Goal: Task Accomplishment & Management: Use online tool/utility

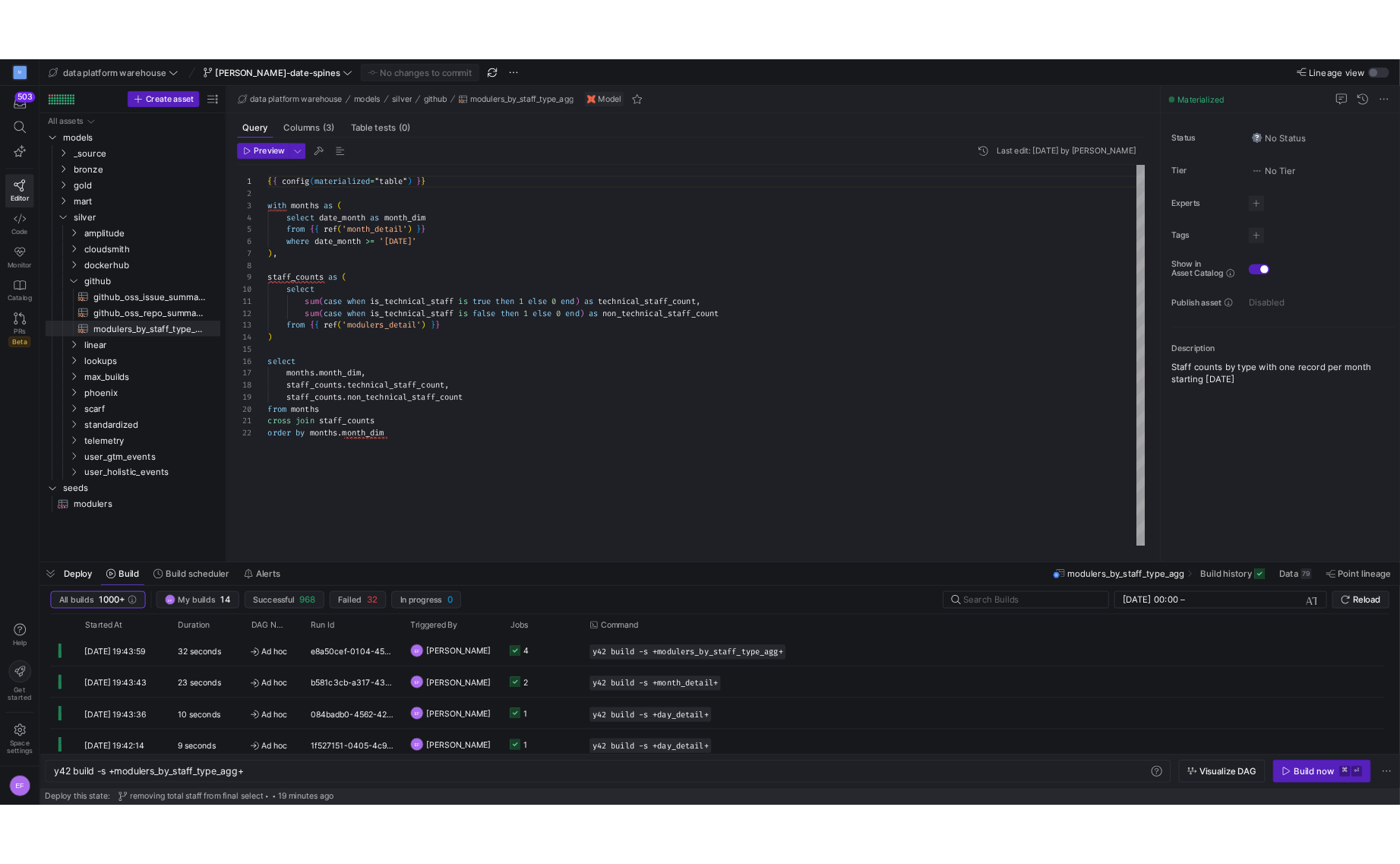
scroll to position [0, 218]
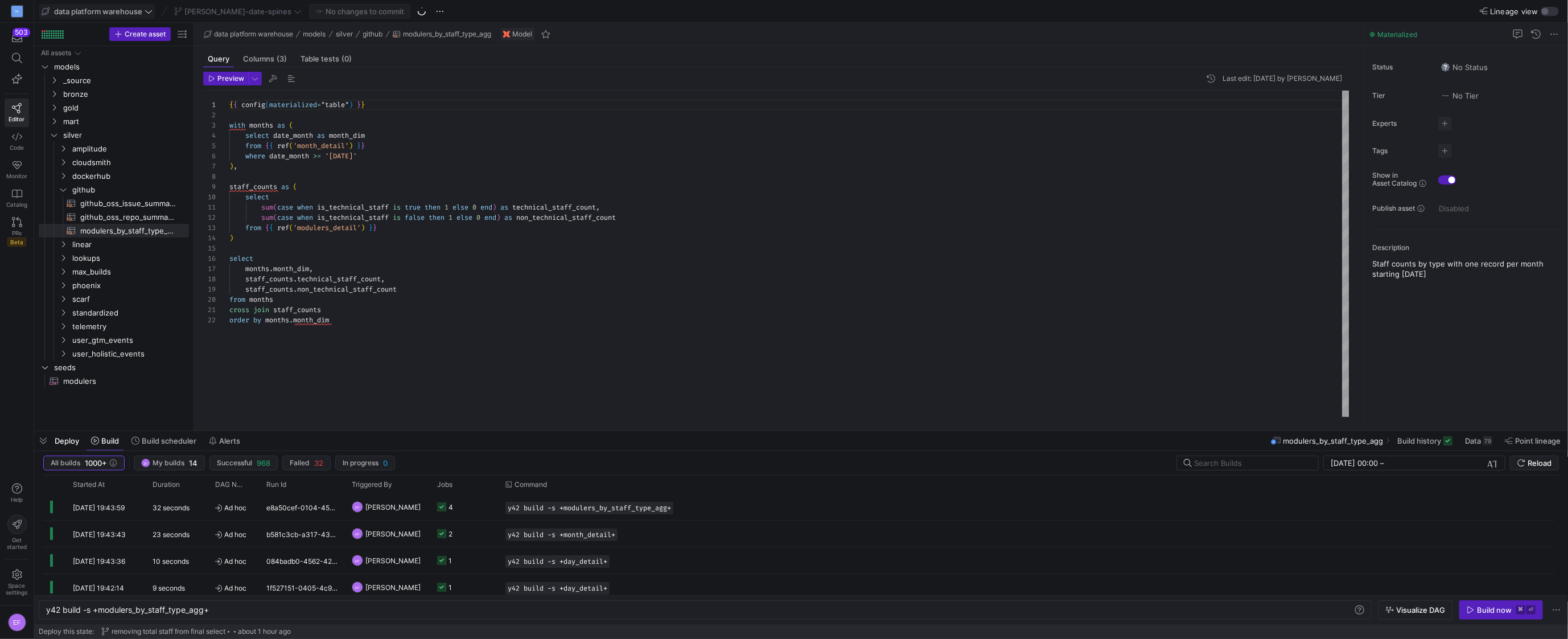
click at [150, 10] on icon at bounding box center [148, 11] width 8 height 8
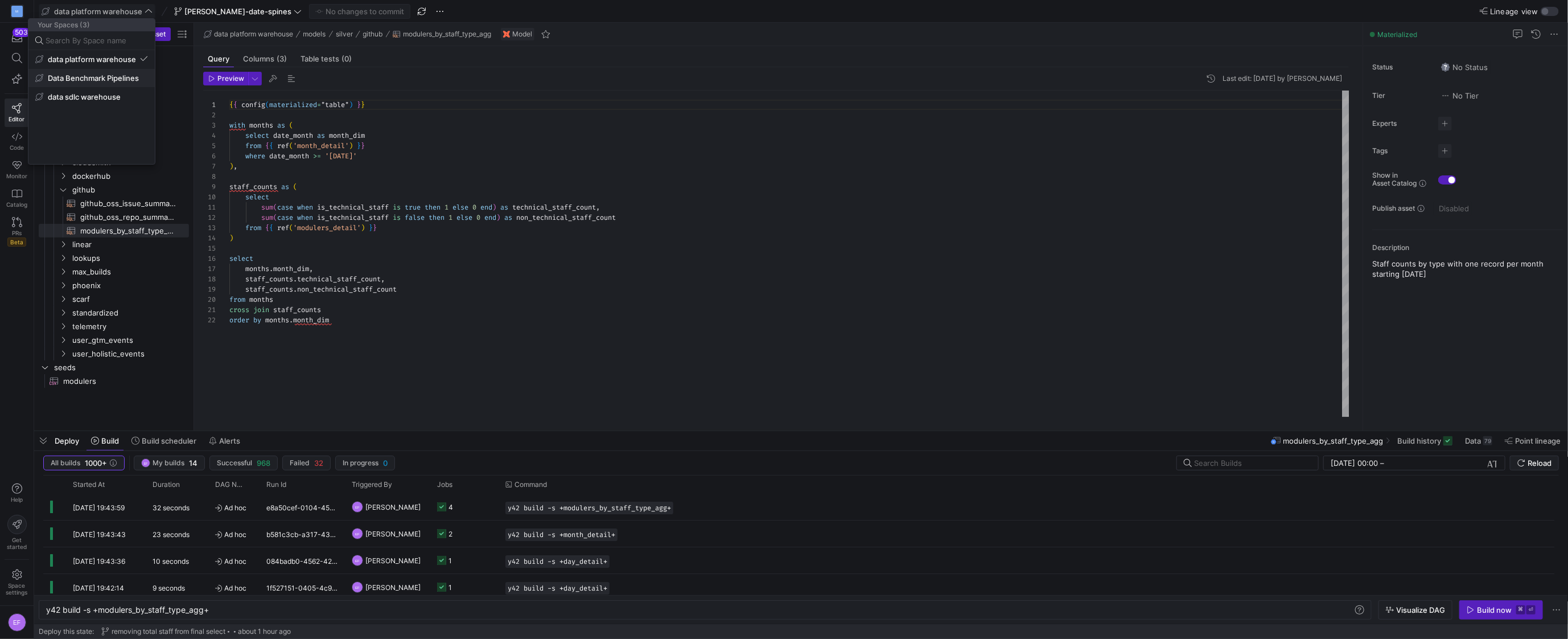
click at [104, 77] on span "Data Benchmark Pipelines" at bounding box center [94, 78] width 91 height 9
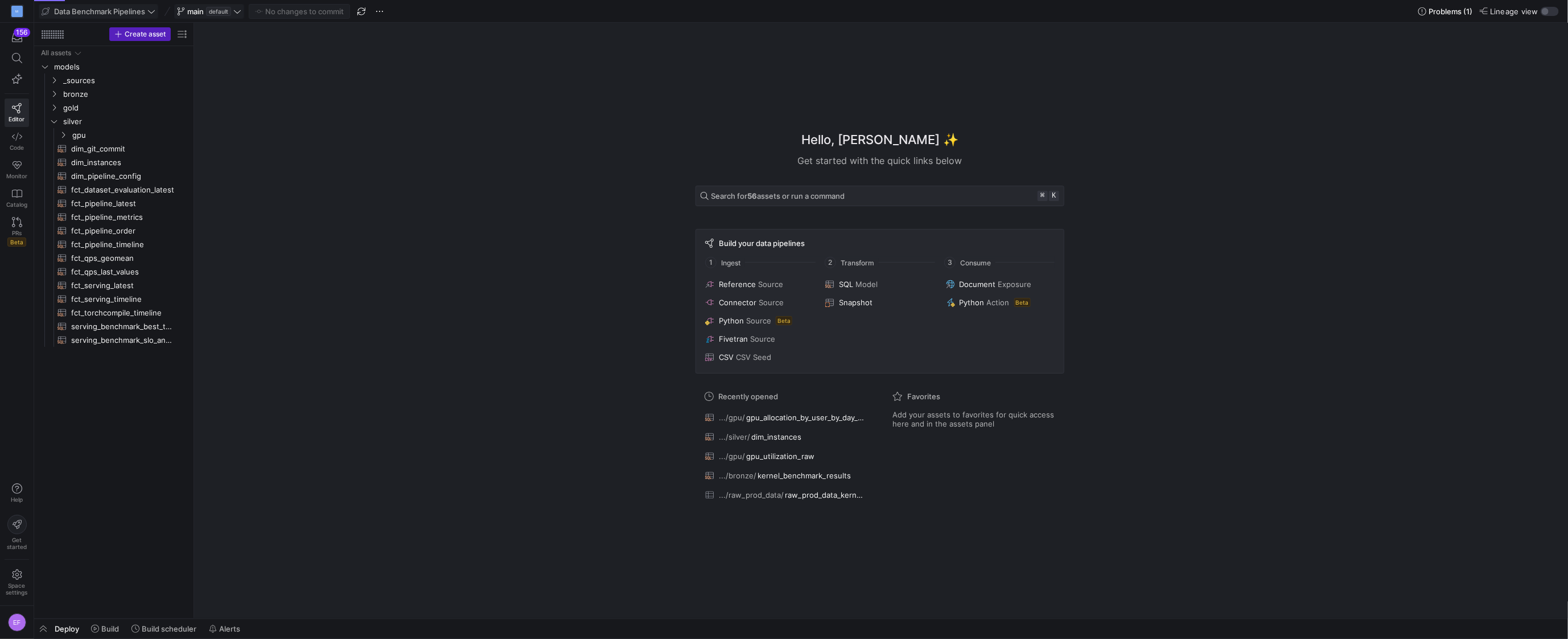
click at [242, 13] on span at bounding box center [209, 11] width 69 height 13
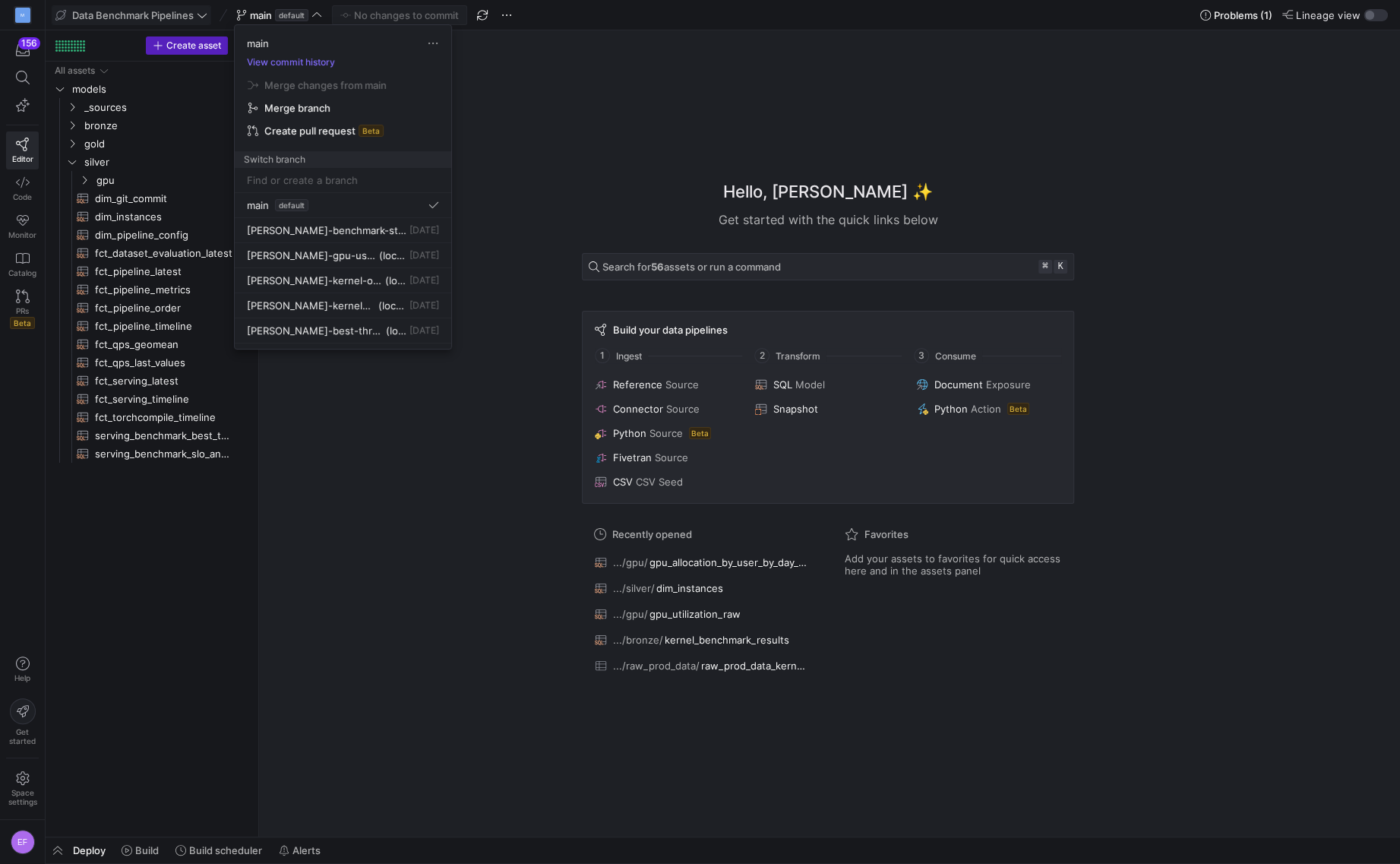
click at [597, 165] on div at bounding box center [700, 432] width 1400 height 864
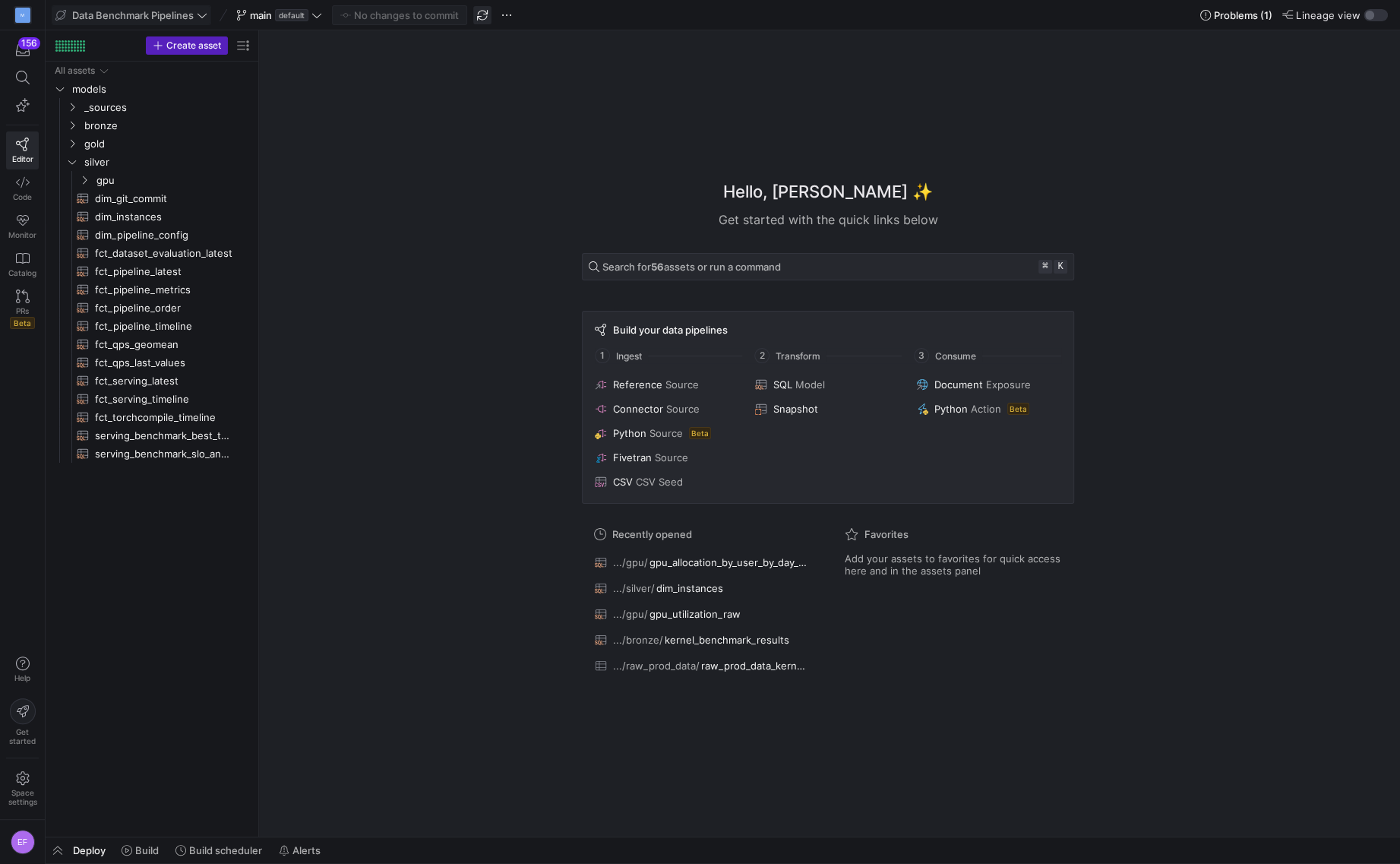
click at [487, 11] on span "button" at bounding box center [483, 15] width 18 height 18
click at [316, 16] on icon at bounding box center [316, 15] width 11 height 11
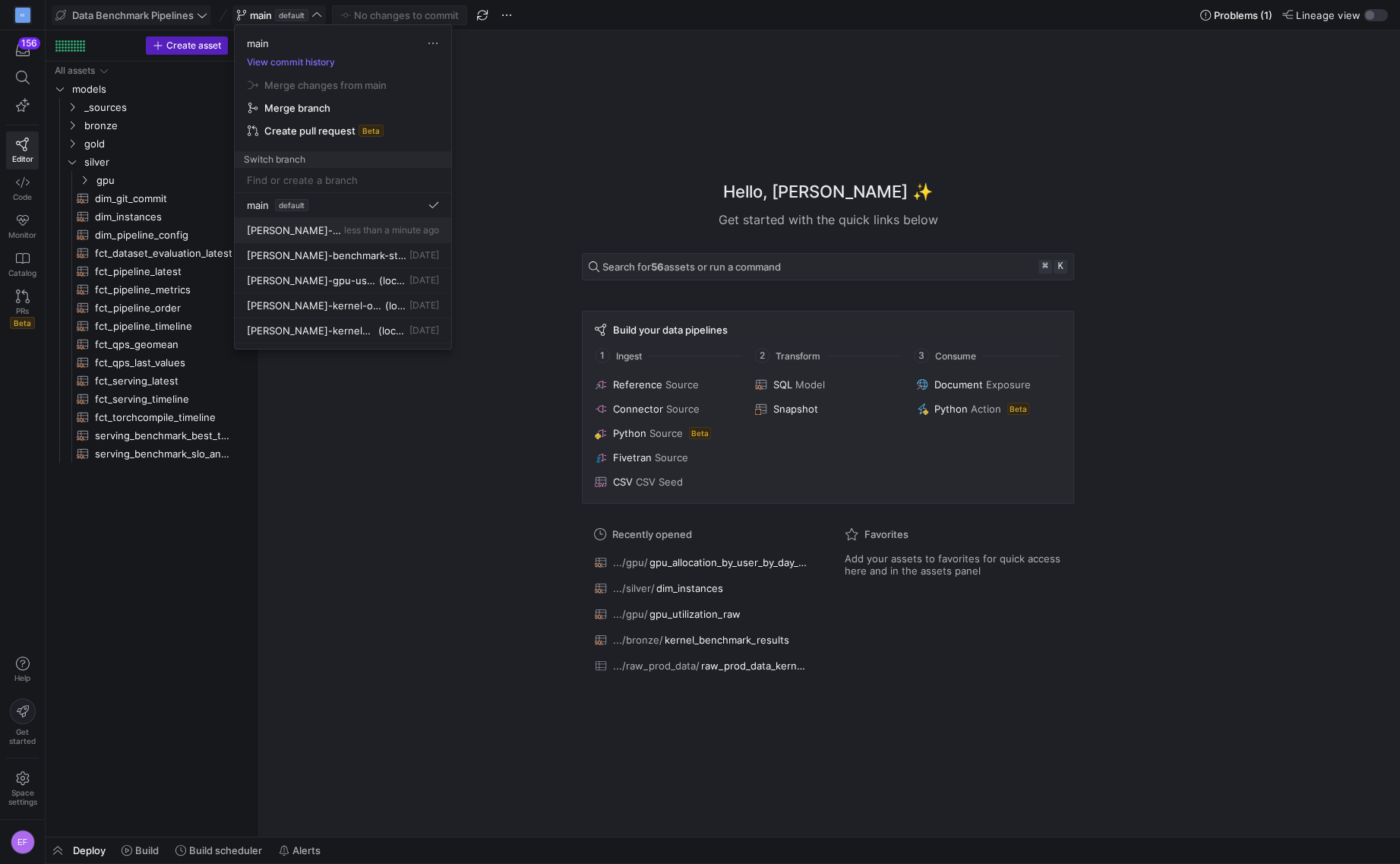
click at [372, 227] on span "less than a minute ago" at bounding box center [392, 230] width 95 height 11
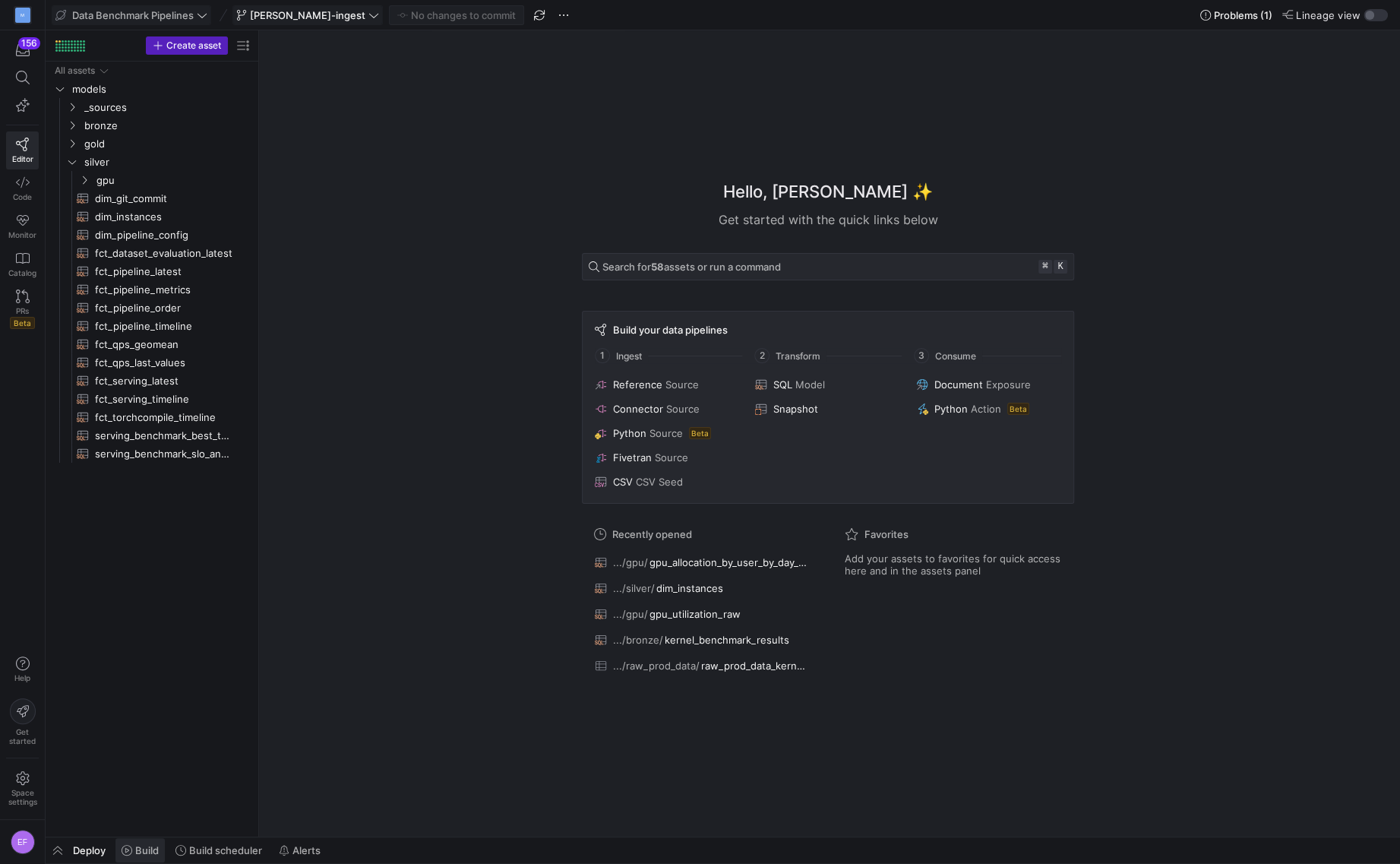
click at [135, 848] on span "Build" at bounding box center [146, 850] width 24 height 12
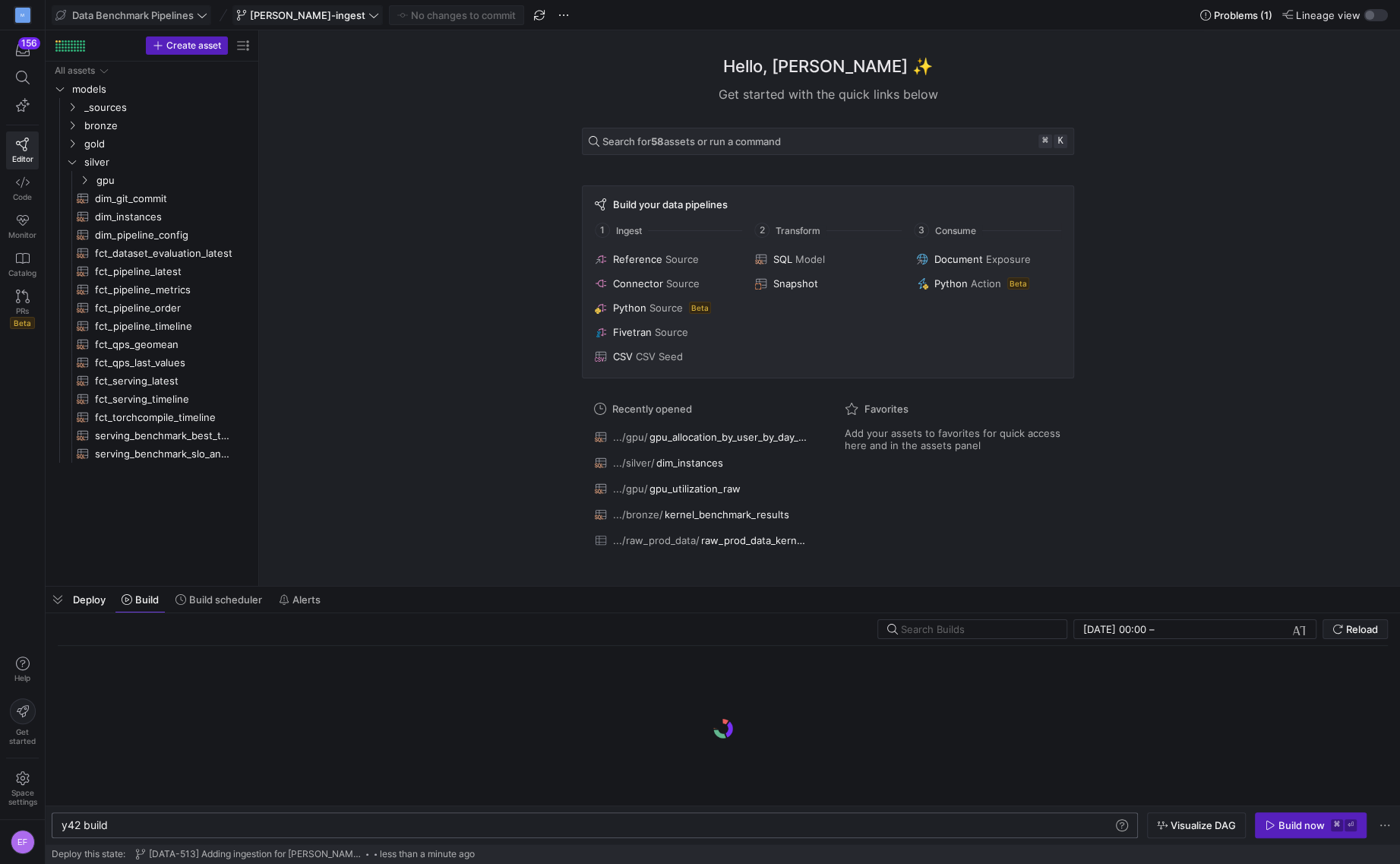
scroll to position [0, 46]
click at [198, 824] on div "y42 build" at bounding box center [587, 825] width 1052 height 12
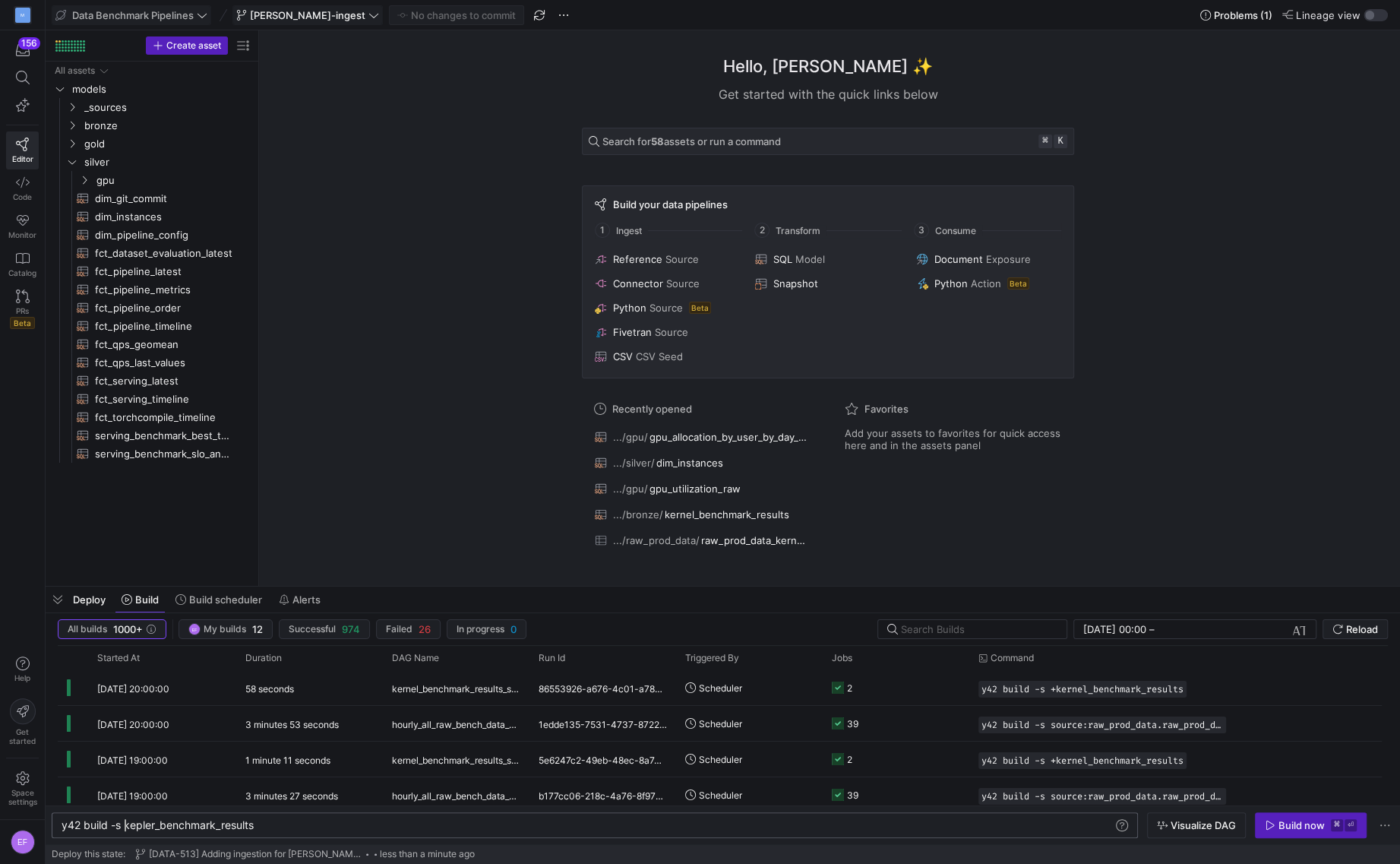
scroll to position [0, 69]
type textarea "y42 build -s +kepler_benchmark_results"
click at [1289, 827] on div "Build now" at bounding box center [1302, 825] width 46 height 12
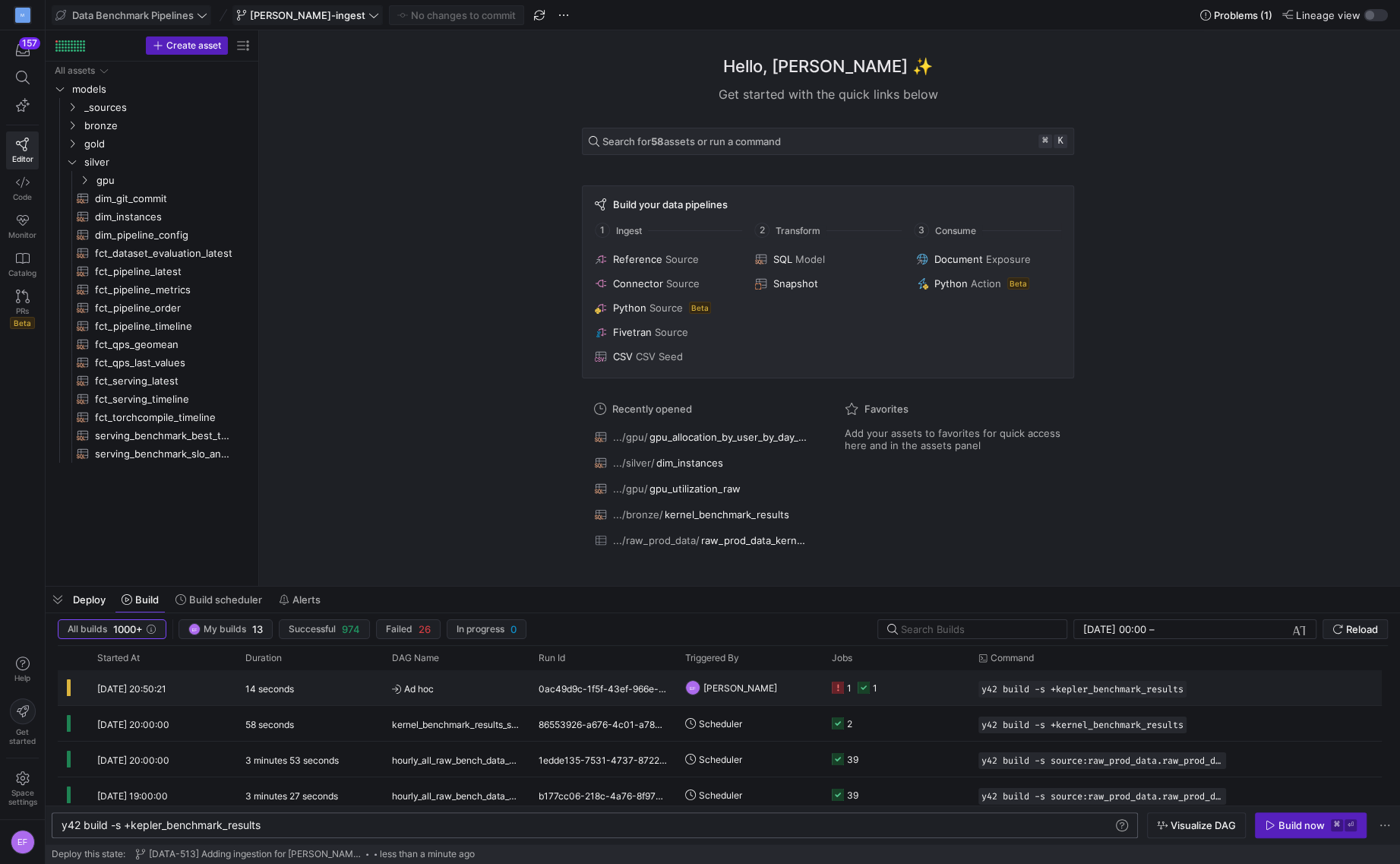
click at [906, 694] on y42-job-status-cell-renderer "1 1" at bounding box center [896, 688] width 128 height 33
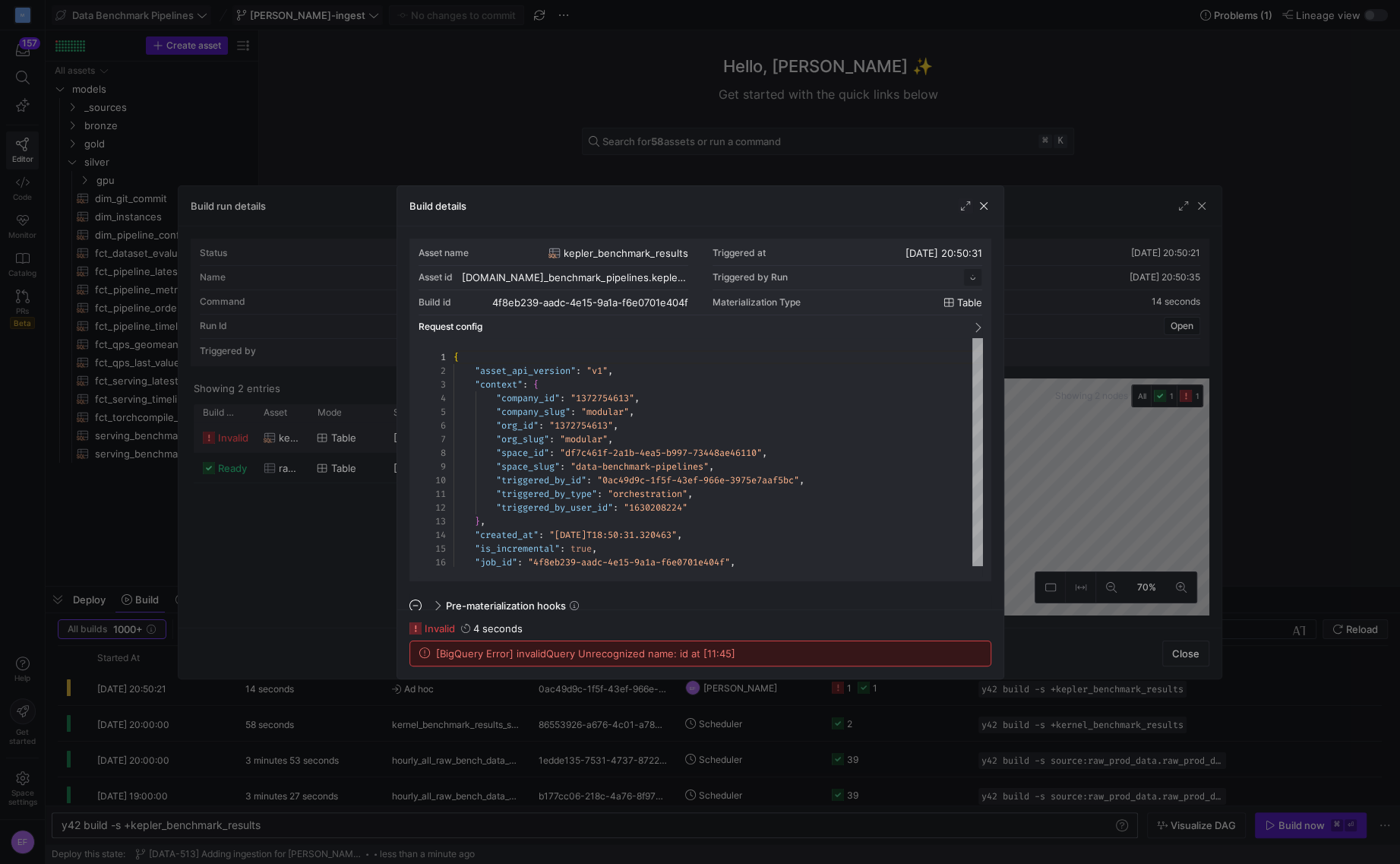
scroll to position [137, 0]
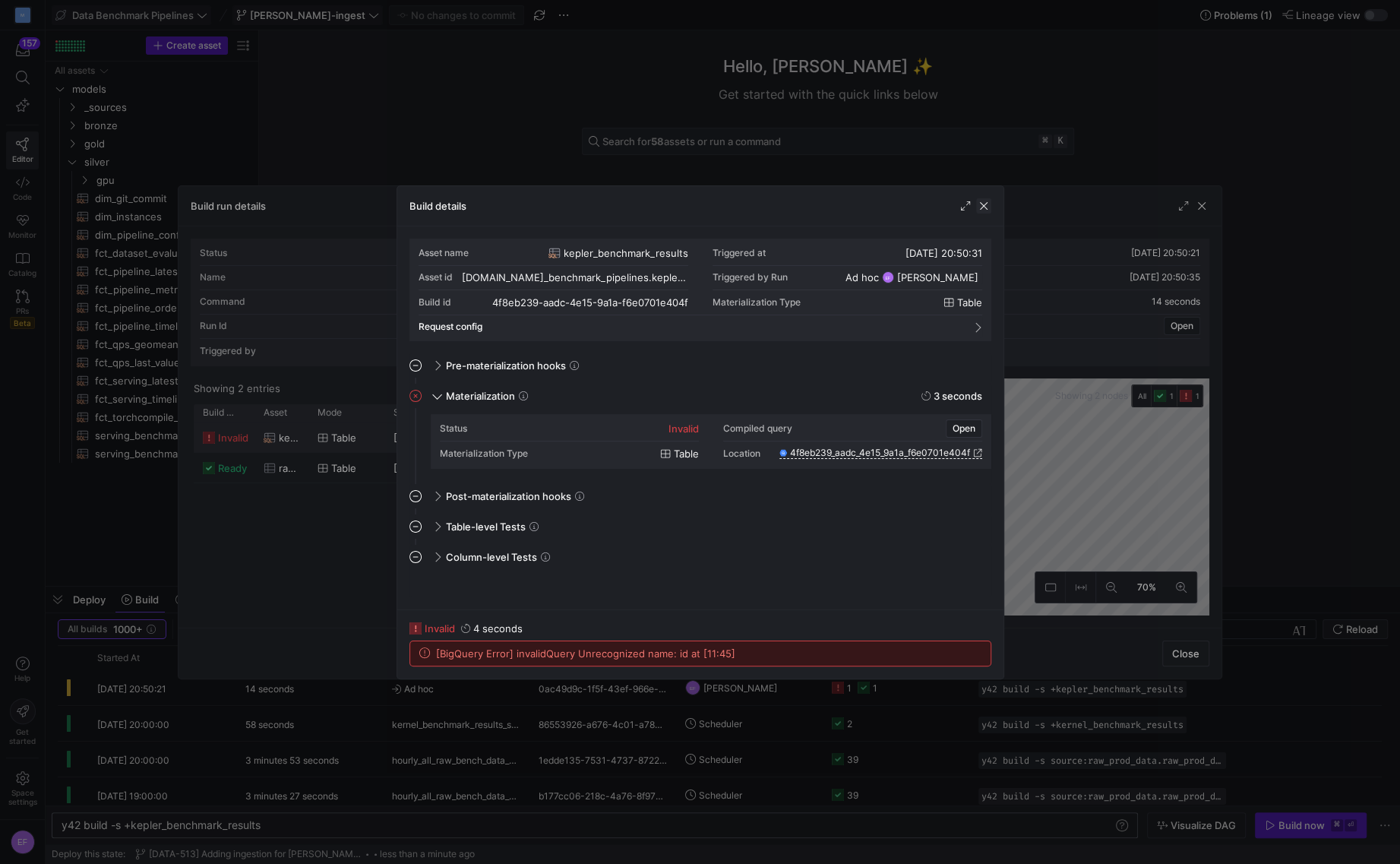
drag, startPoint x: 986, startPoint y: 206, endPoint x: 1204, endPoint y: 212, distance: 218.1
click at [986, 206] on span "button" at bounding box center [984, 206] width 15 height 15
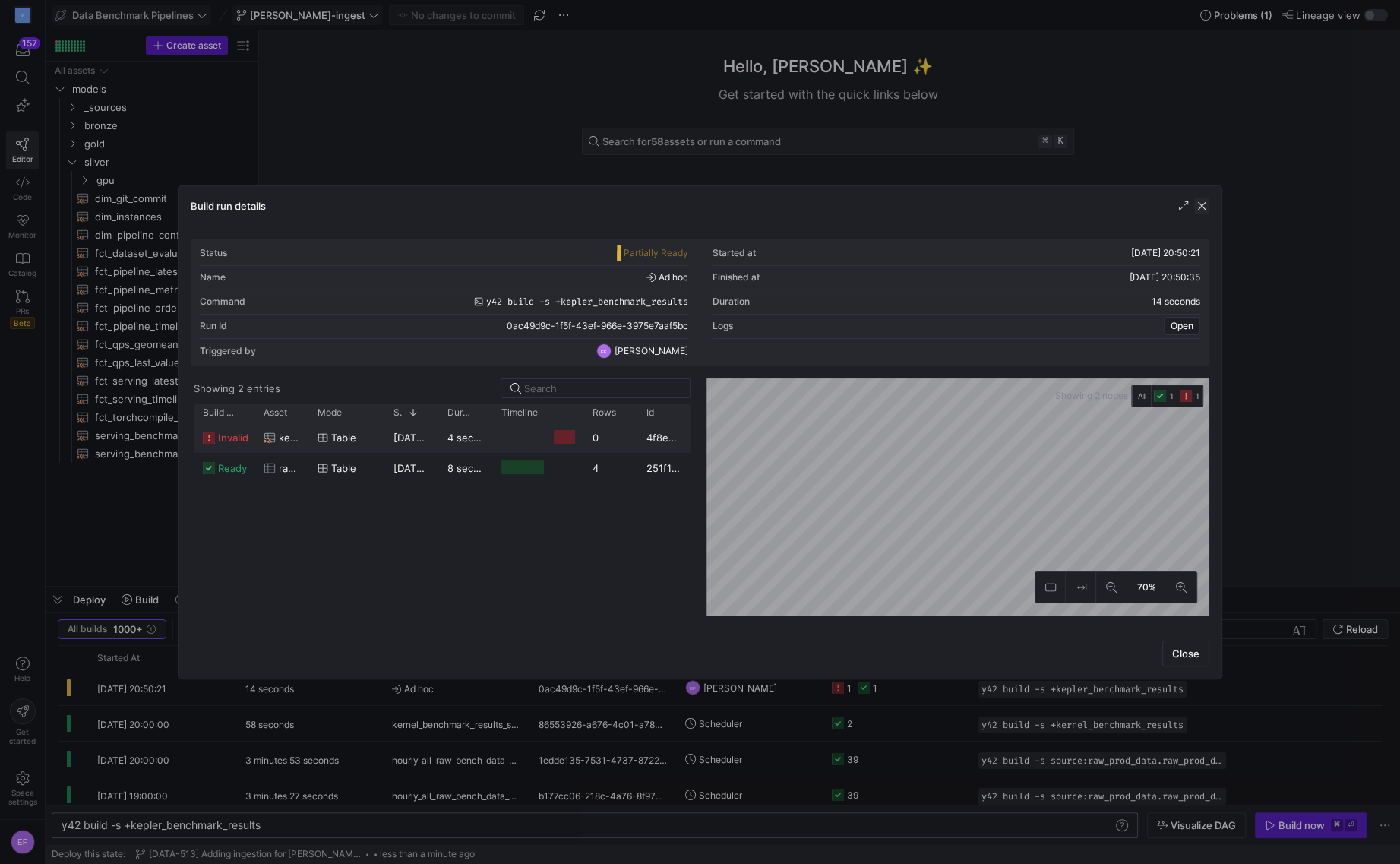
click at [1206, 206] on span "button" at bounding box center [1202, 206] width 15 height 15
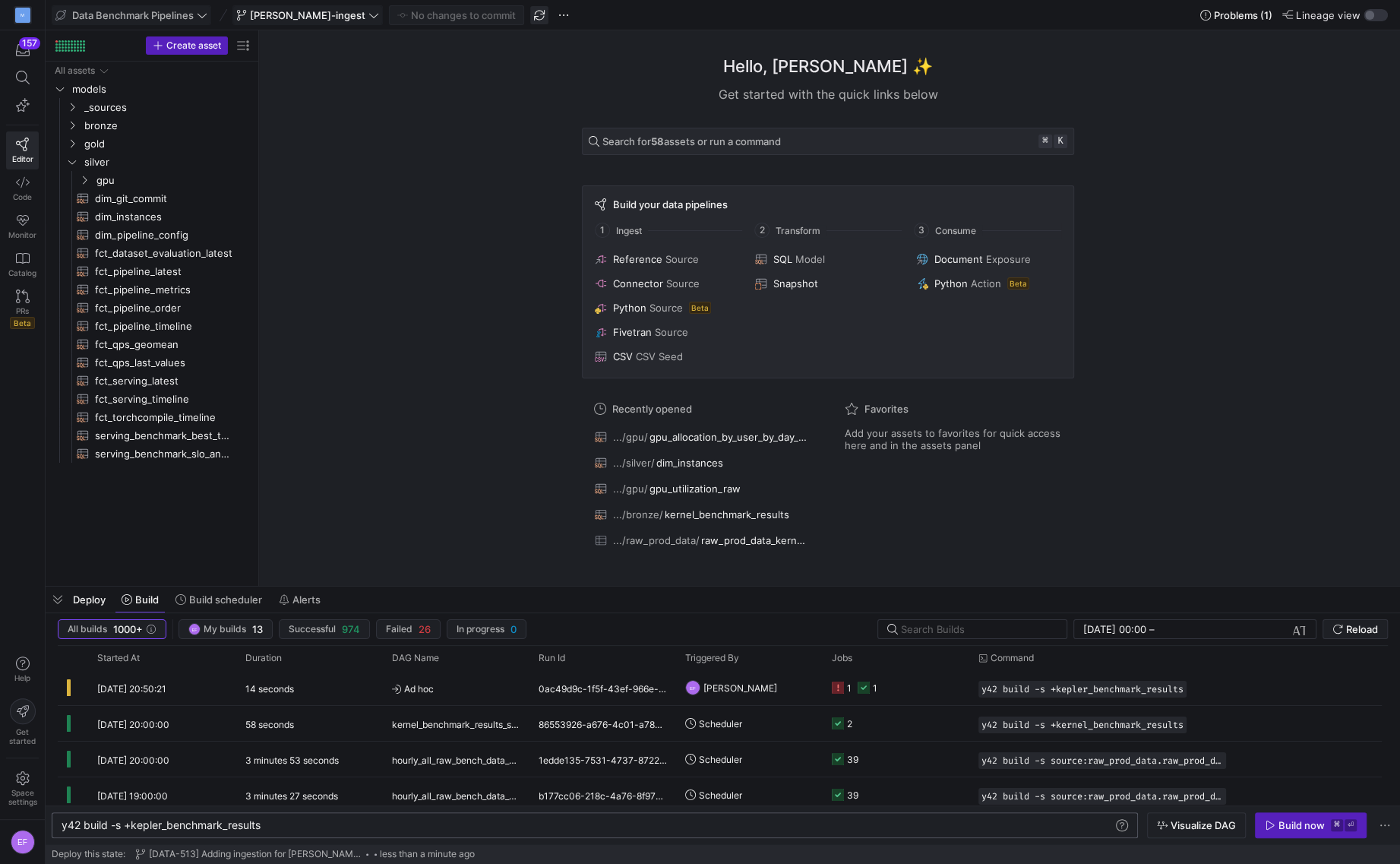
click at [531, 20] on span "button" at bounding box center [540, 15] width 18 height 18
click at [73, 123] on icon "Press SPACE to select this row." at bounding box center [72, 125] width 11 height 9
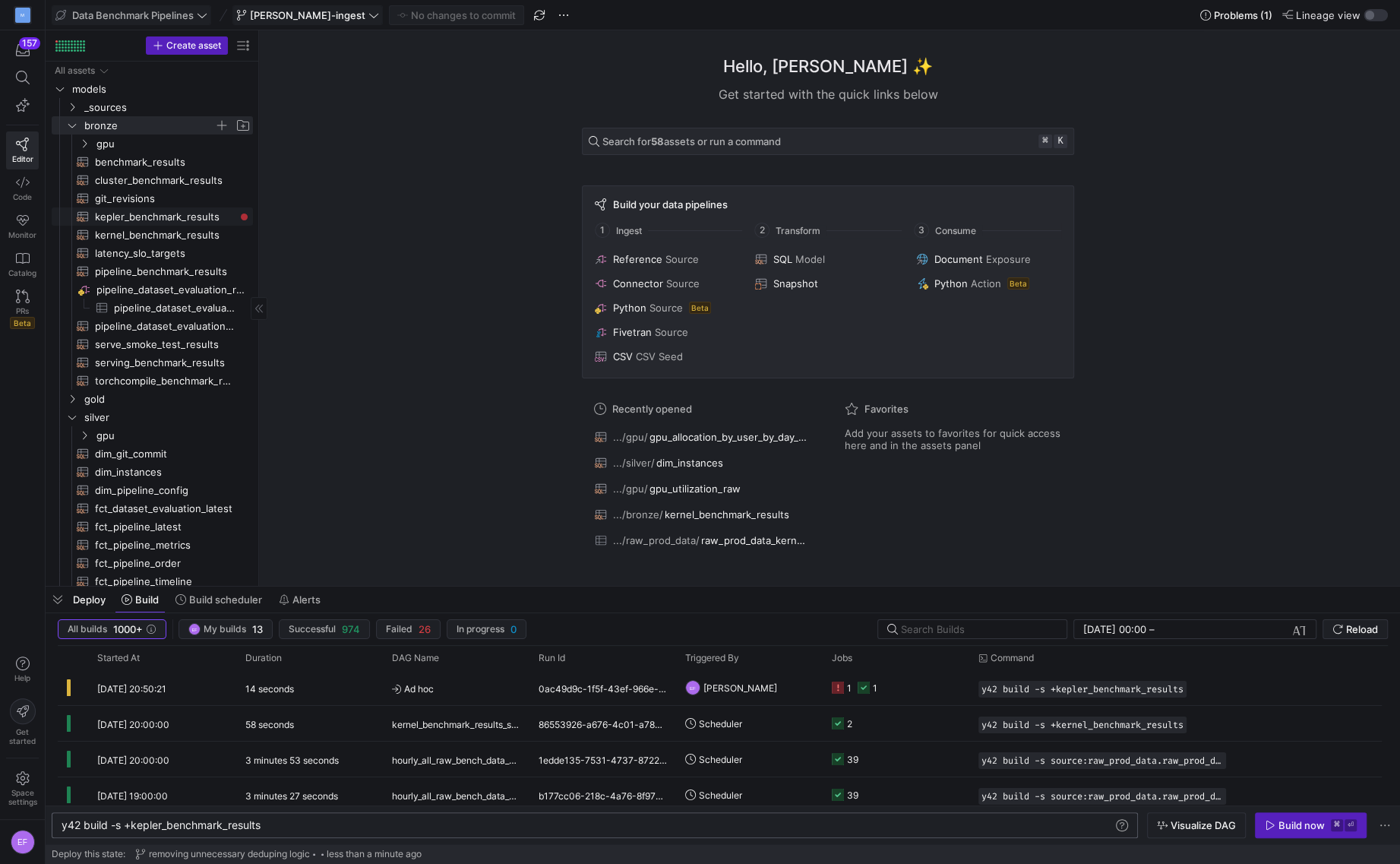
click at [150, 215] on span "kepler_benchmark_results​​​​​​​​​​" at bounding box center [165, 217] width 141 height 18
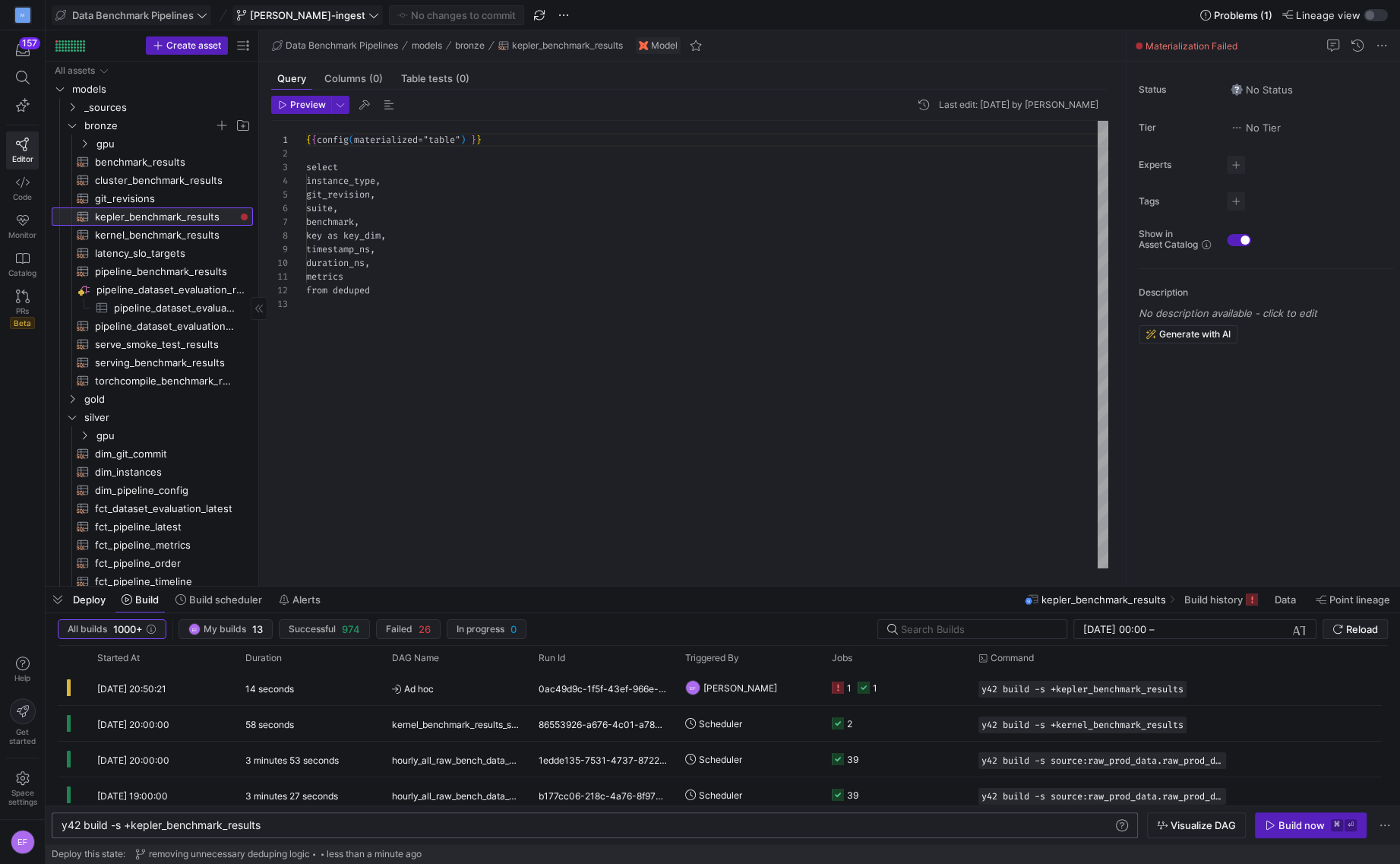
scroll to position [137, 0]
click at [1291, 823] on div "Build now" at bounding box center [1302, 825] width 46 height 12
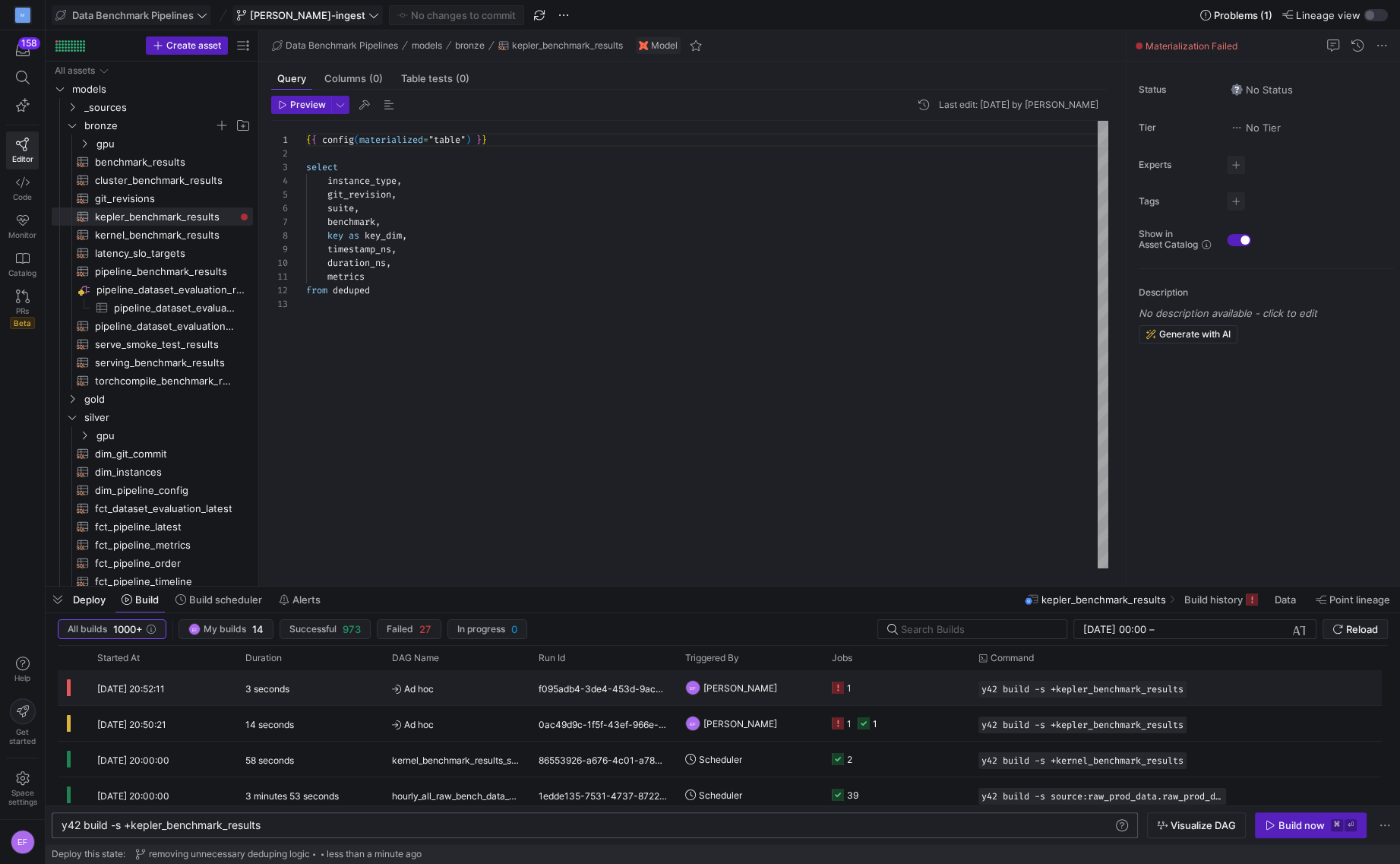
click at [921, 683] on y42-job-status-cell-renderer "1" at bounding box center [896, 688] width 128 height 33
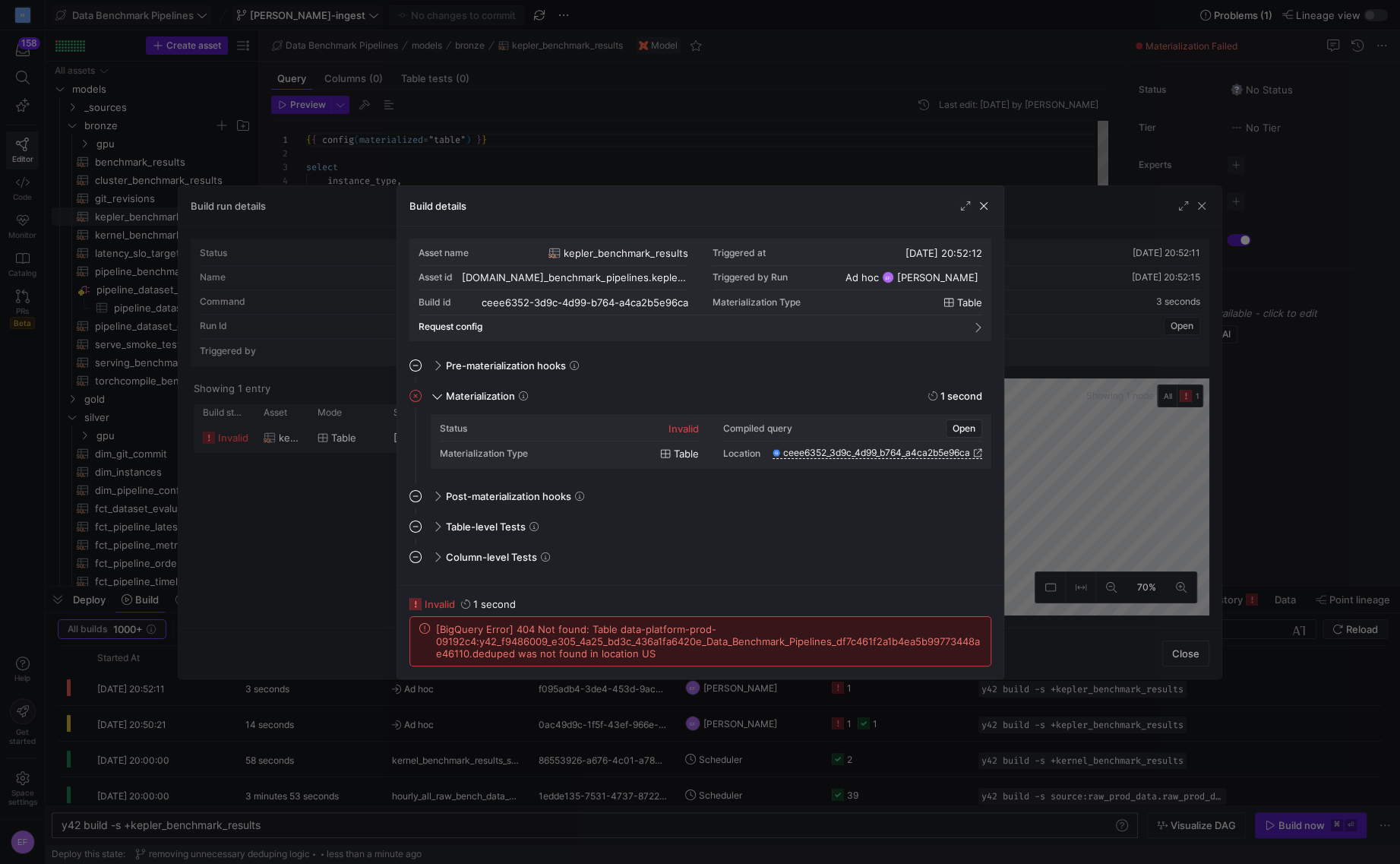
click at [988, 214] on div "Build details" at bounding box center [700, 206] width 606 height 41
click at [987, 206] on span "button" at bounding box center [984, 206] width 15 height 15
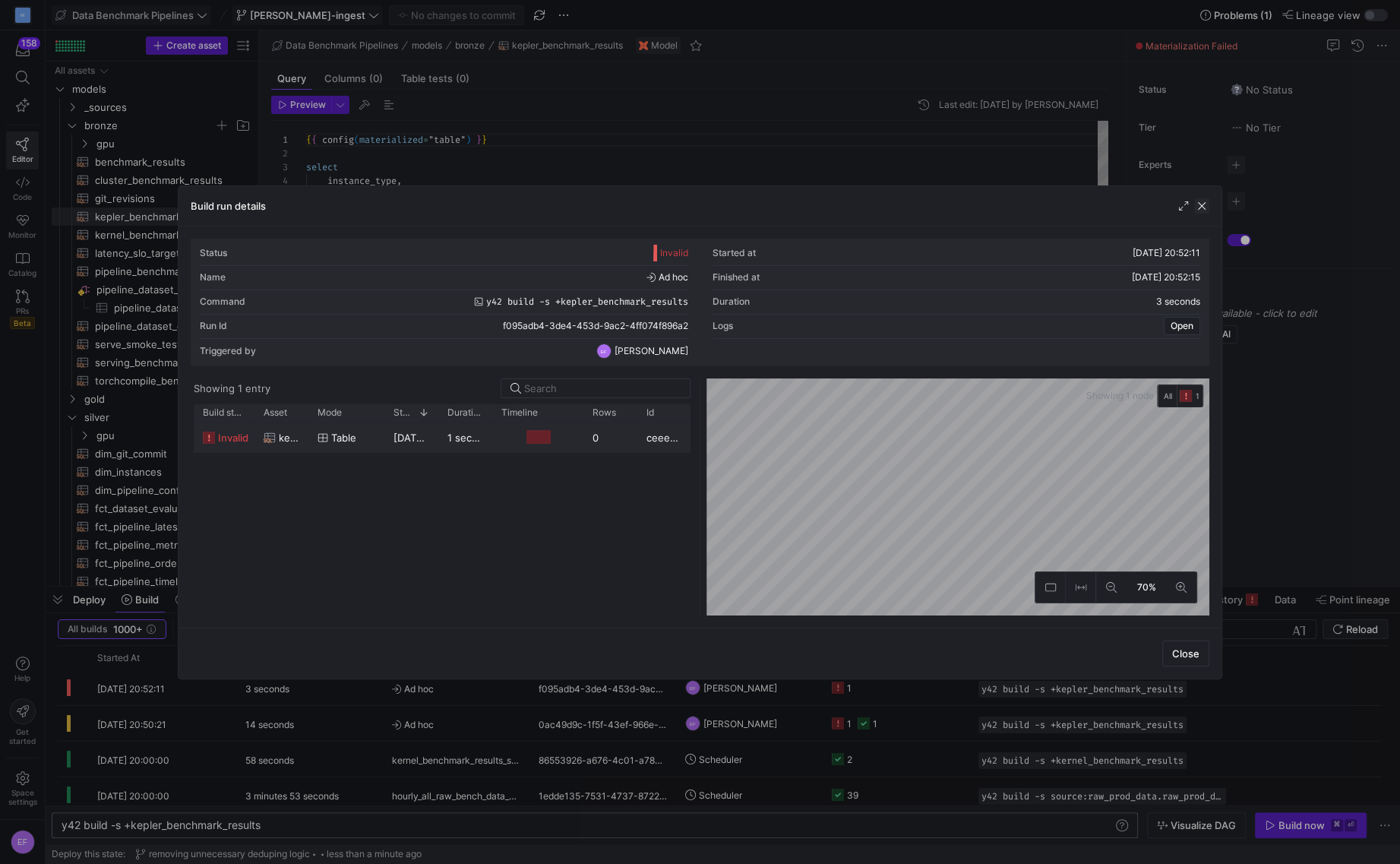
click at [1202, 206] on span "button" at bounding box center [1202, 206] width 15 height 15
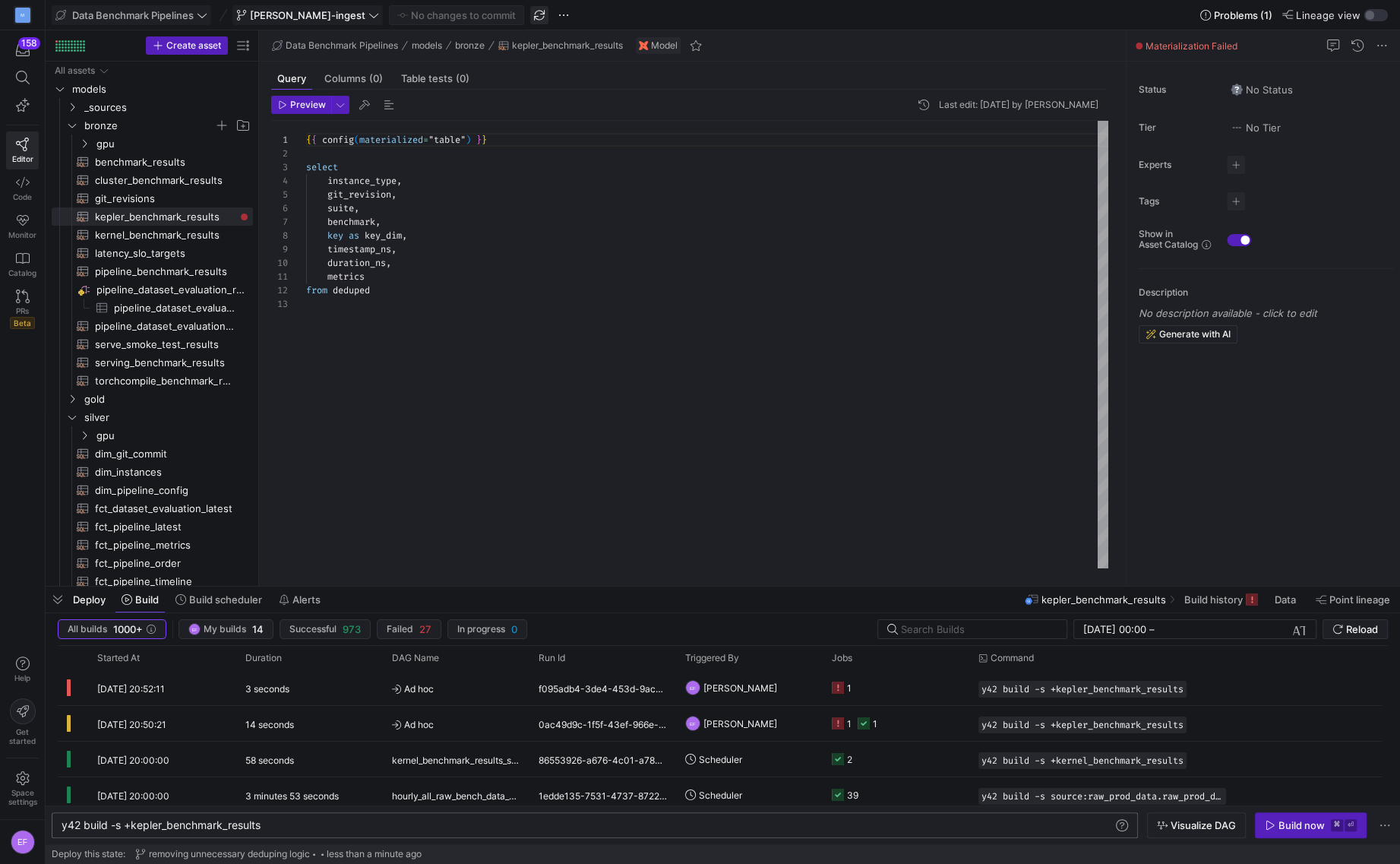
click at [531, 18] on span "button" at bounding box center [540, 15] width 18 height 18
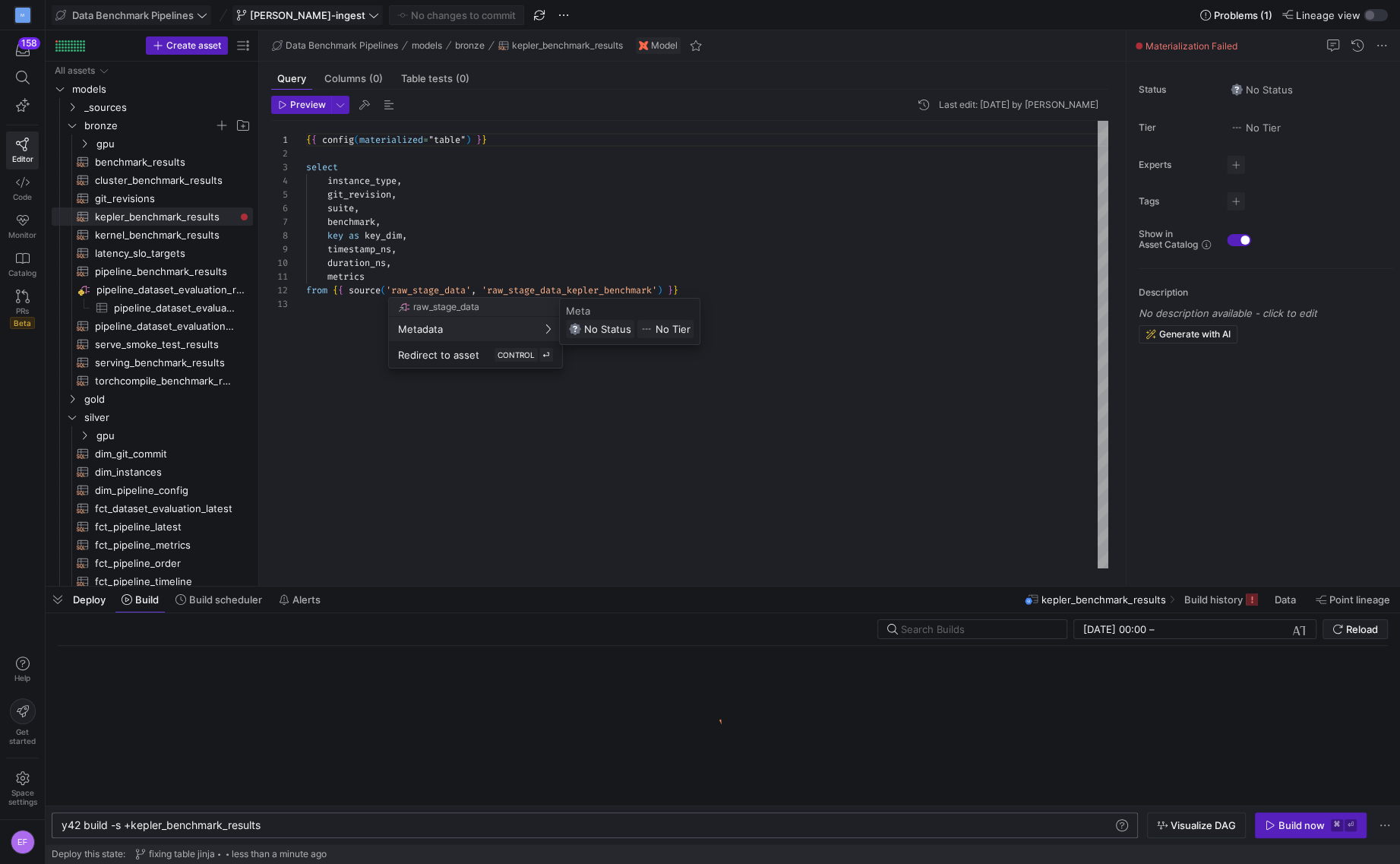
click at [1281, 828] on div at bounding box center [700, 432] width 1400 height 864
click at [1276, 828] on icon "button" at bounding box center [1270, 825] width 11 height 11
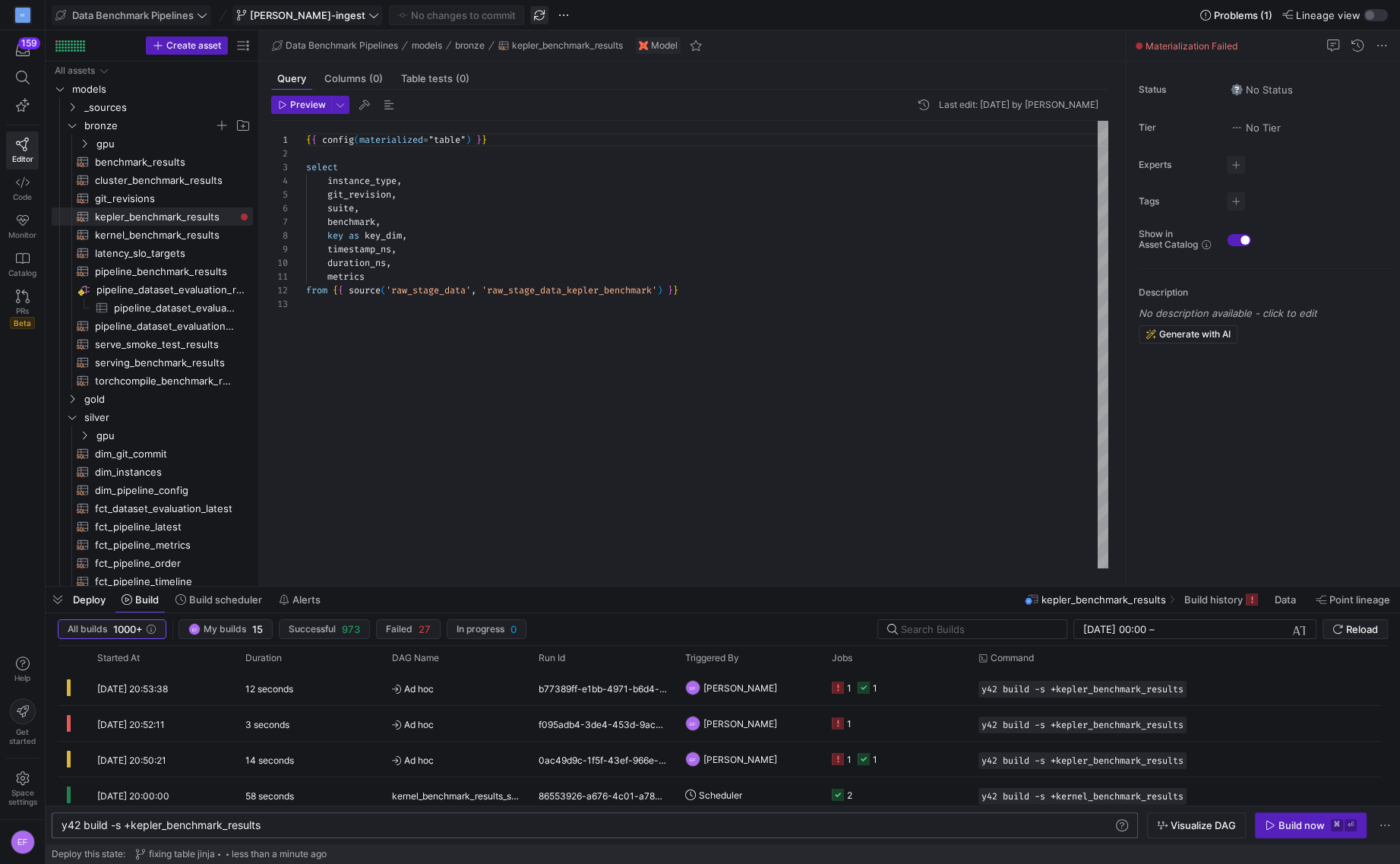
click at [531, 15] on span "button" at bounding box center [540, 15] width 18 height 18
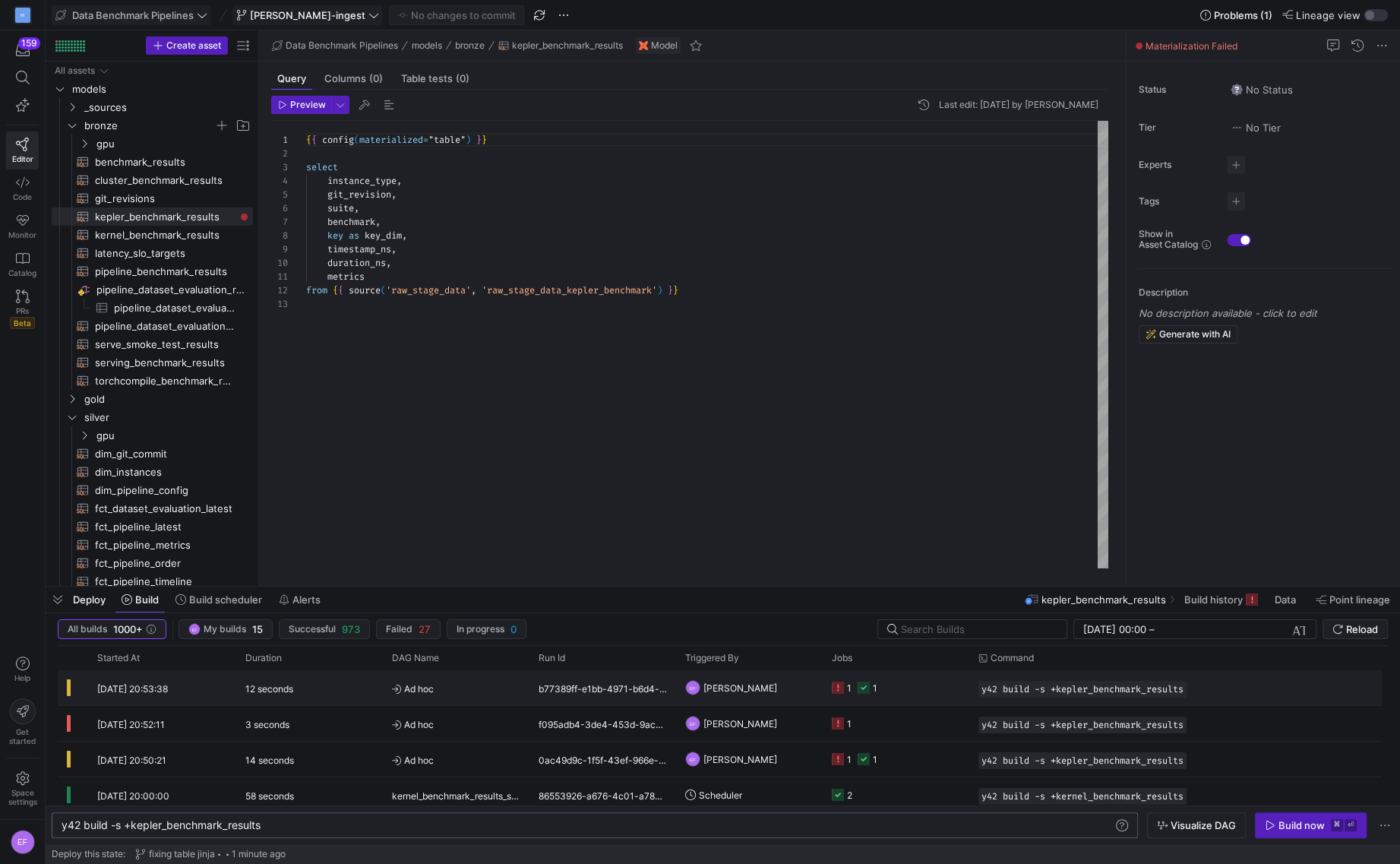
click at [905, 683] on y42-job-status-cell-renderer "1 1" at bounding box center [896, 688] width 128 height 33
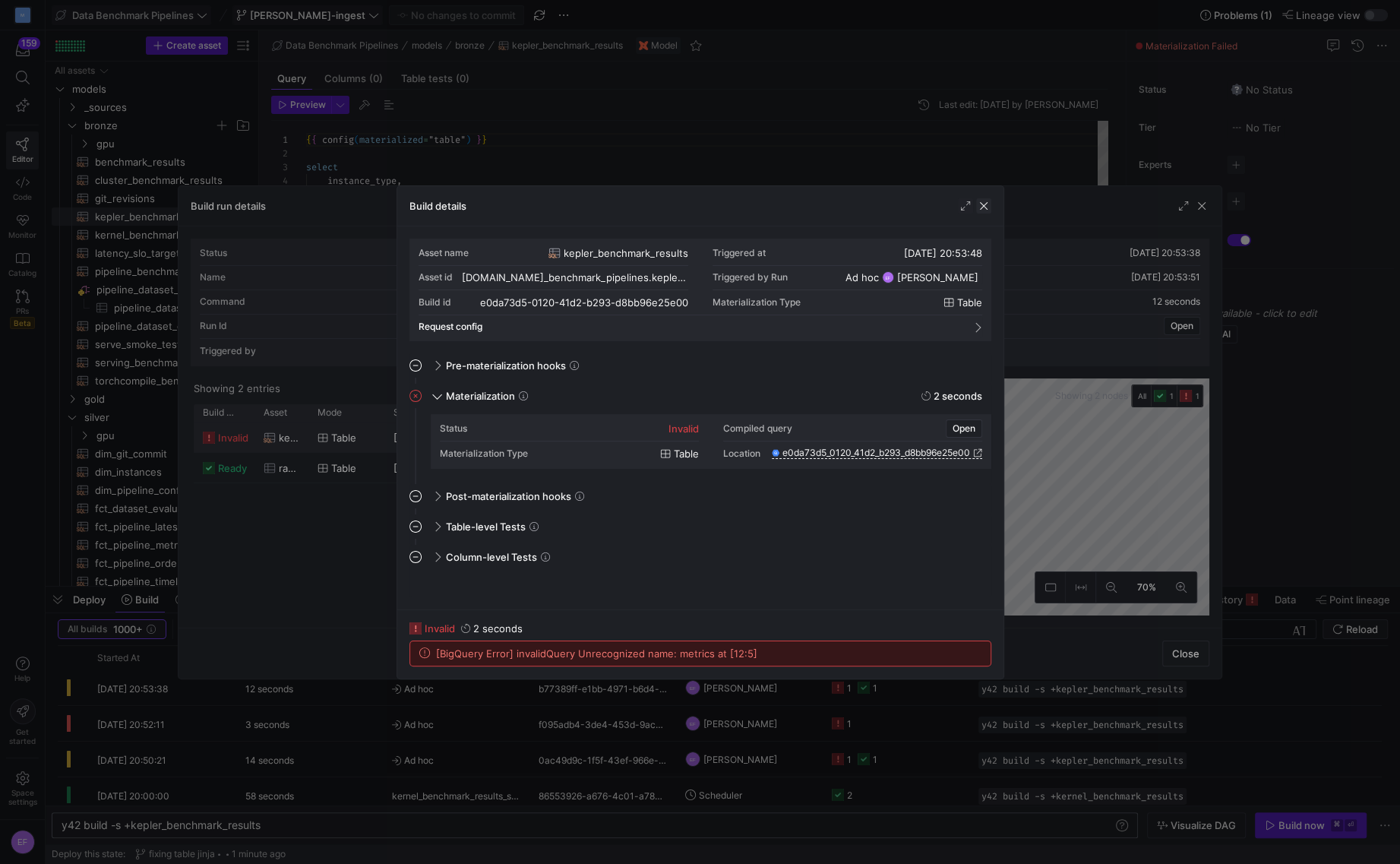
click at [985, 210] on span "button" at bounding box center [984, 206] width 15 height 15
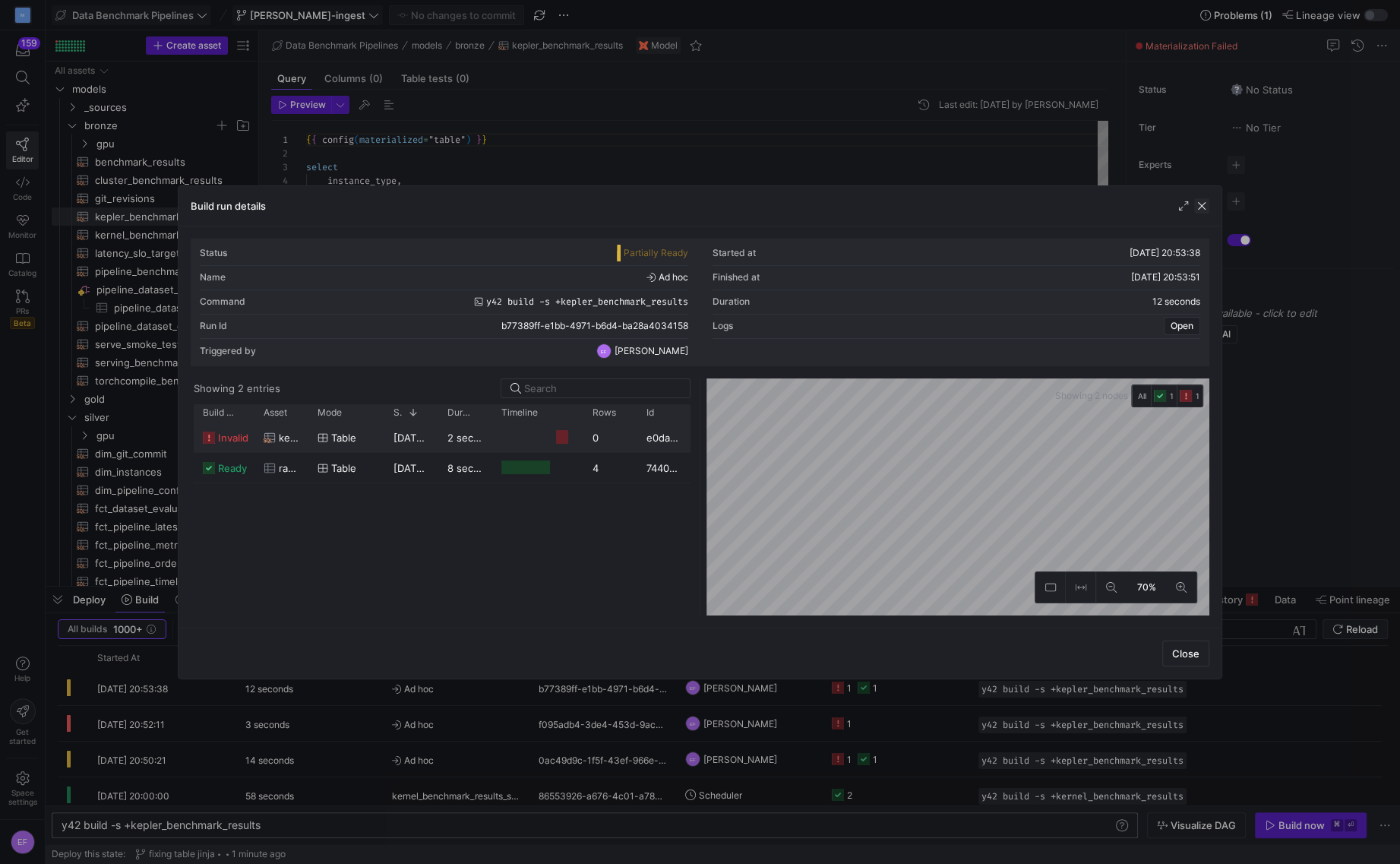
click at [1207, 202] on span "button" at bounding box center [1202, 206] width 15 height 15
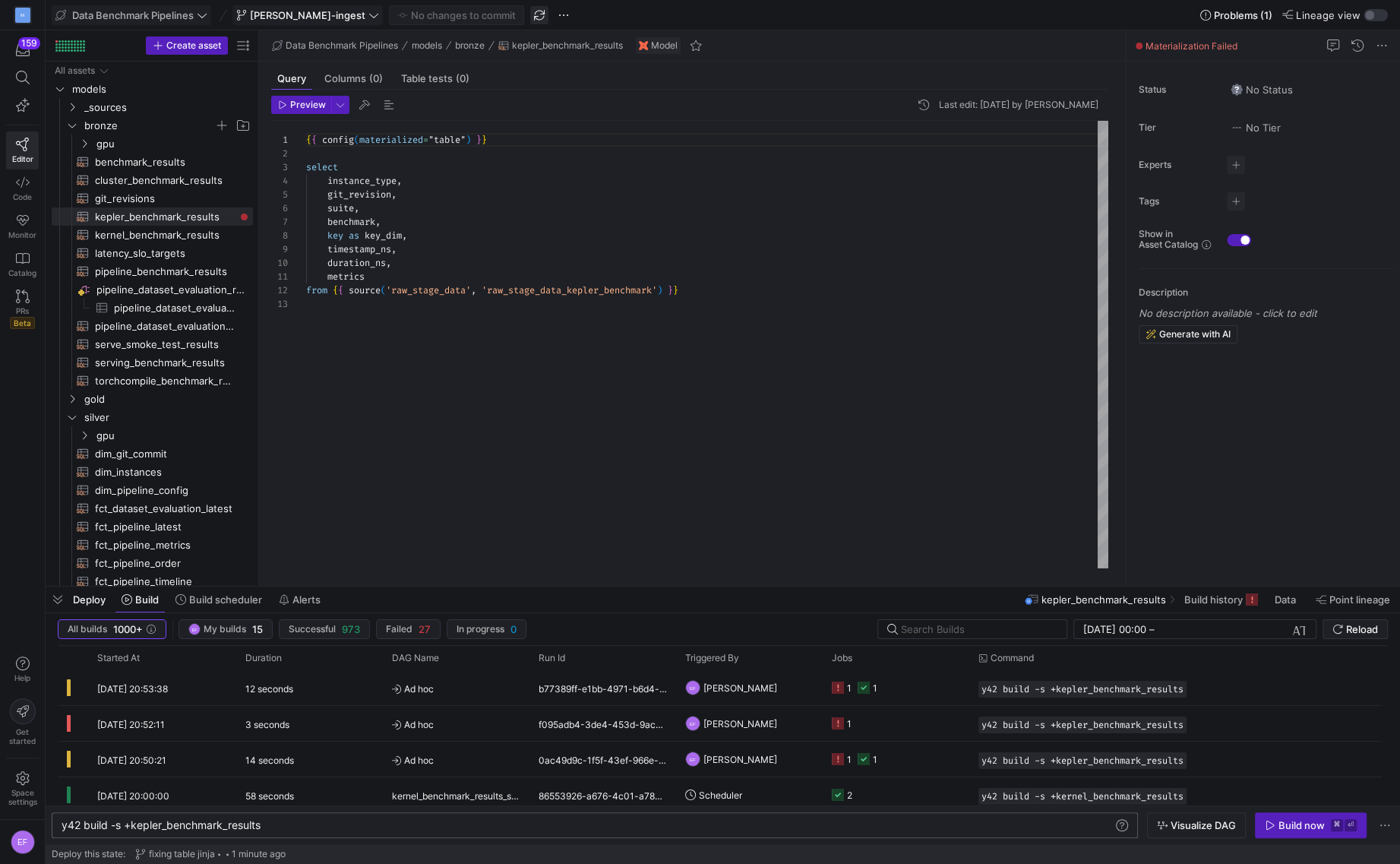
click at [531, 16] on span "button" at bounding box center [540, 15] width 18 height 18
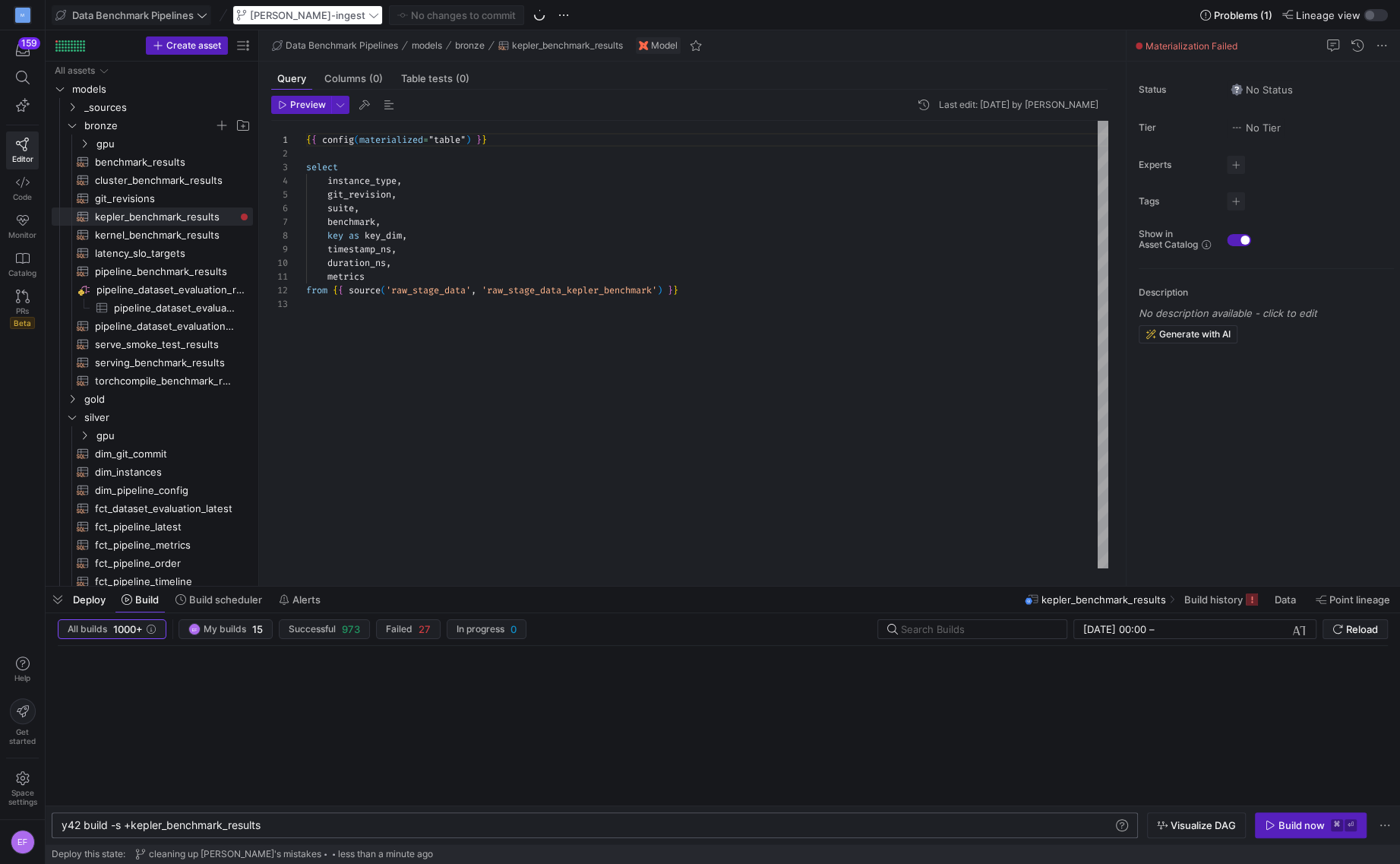
type textarea "{{ config(materialized="table") }} select instance_type, git_revision, suite, b…"
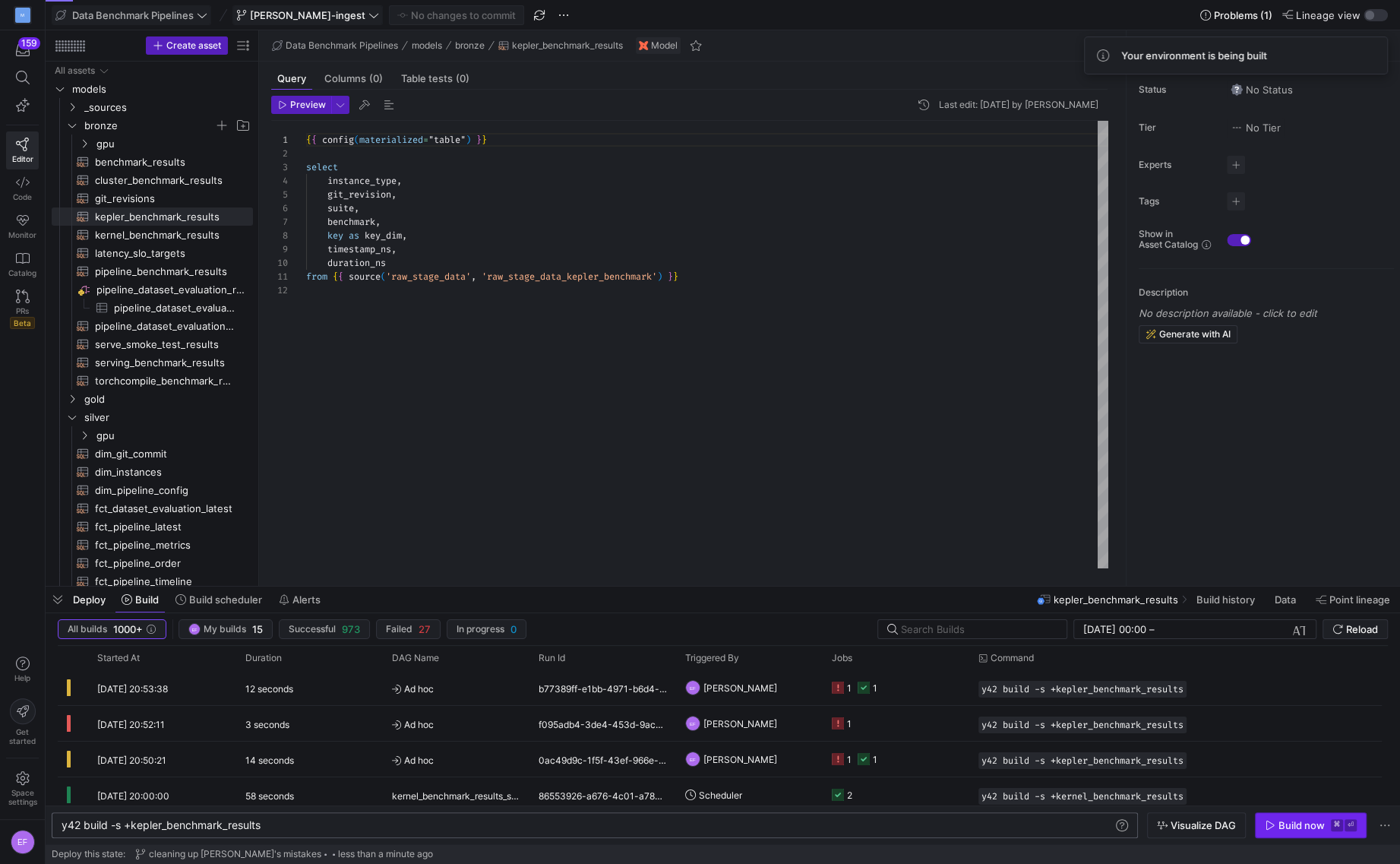
click at [1285, 829] on div "Build now" at bounding box center [1302, 825] width 46 height 12
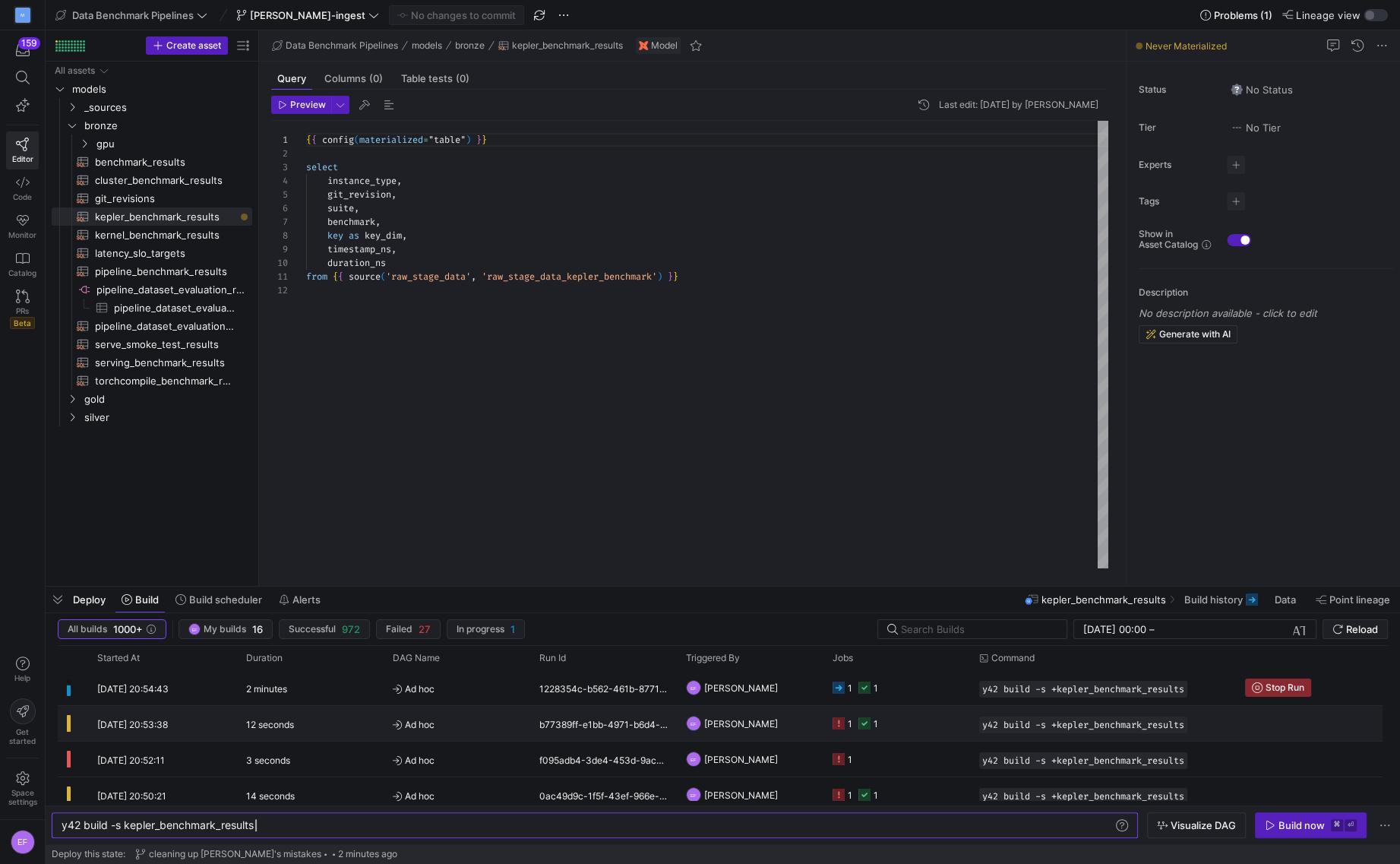
scroll to position [0, 193]
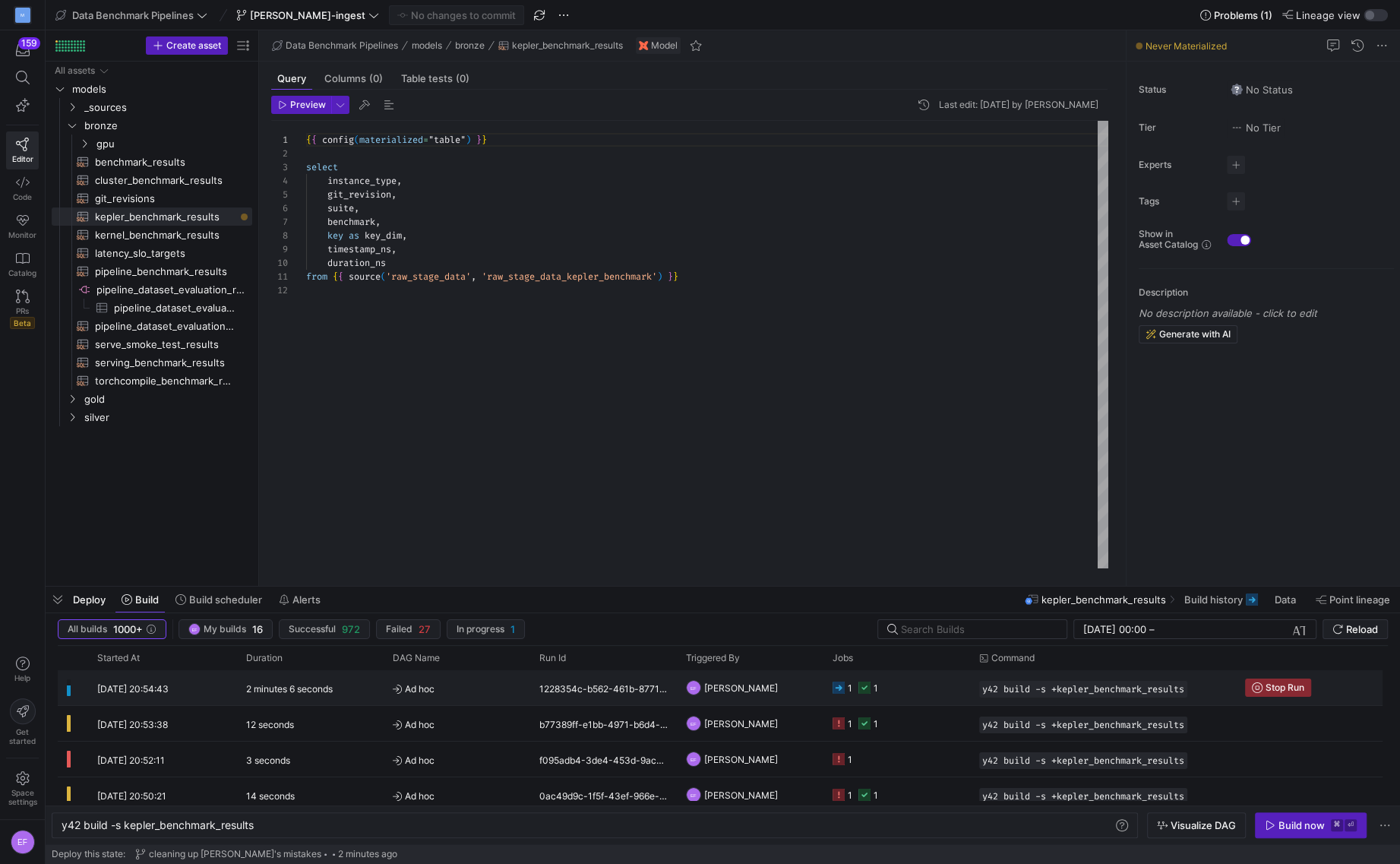
click at [887, 672] on y42-job-status-cell-renderer "1 1" at bounding box center [897, 688] width 128 height 33
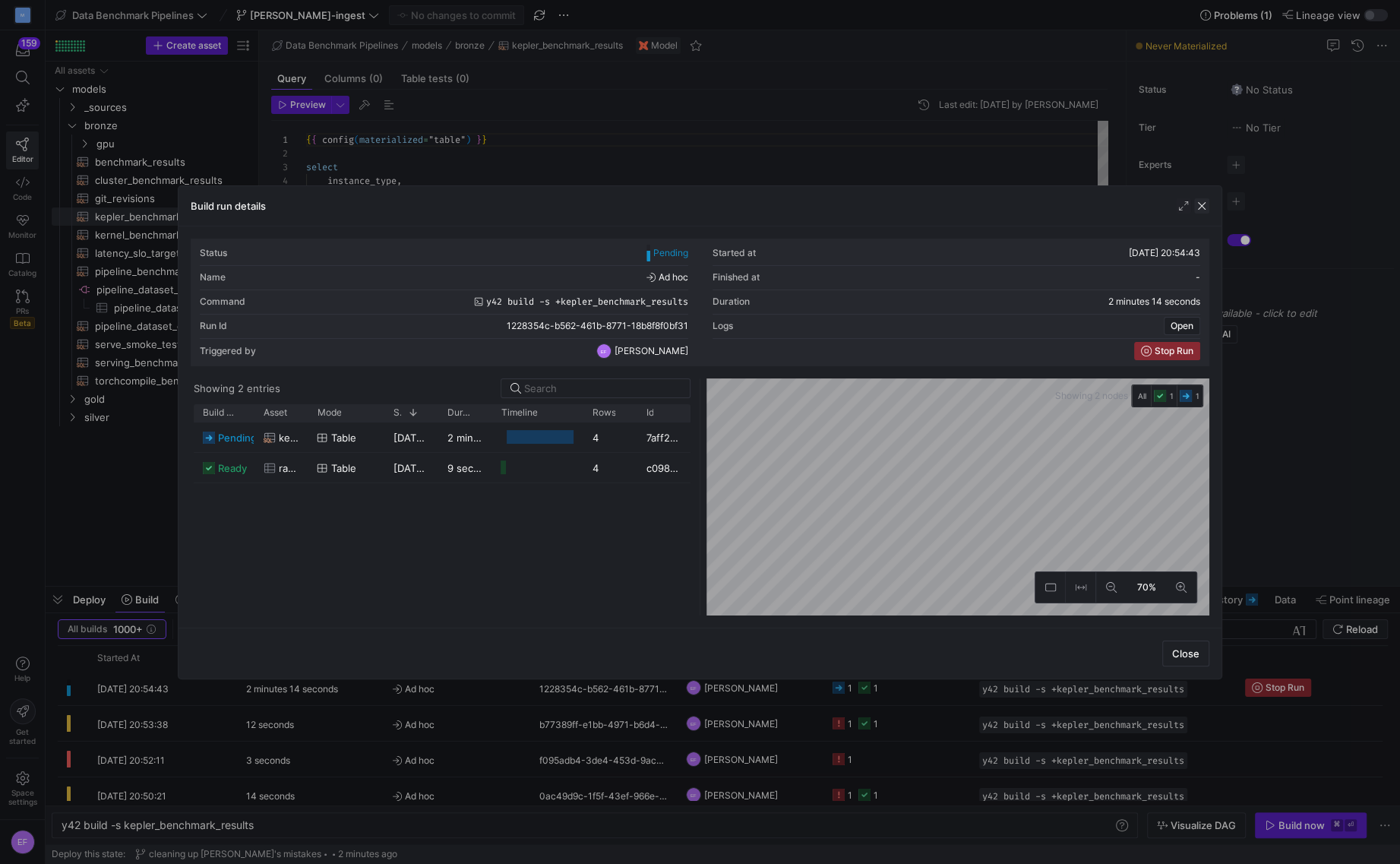
click at [1198, 205] on span "button" at bounding box center [1202, 206] width 15 height 15
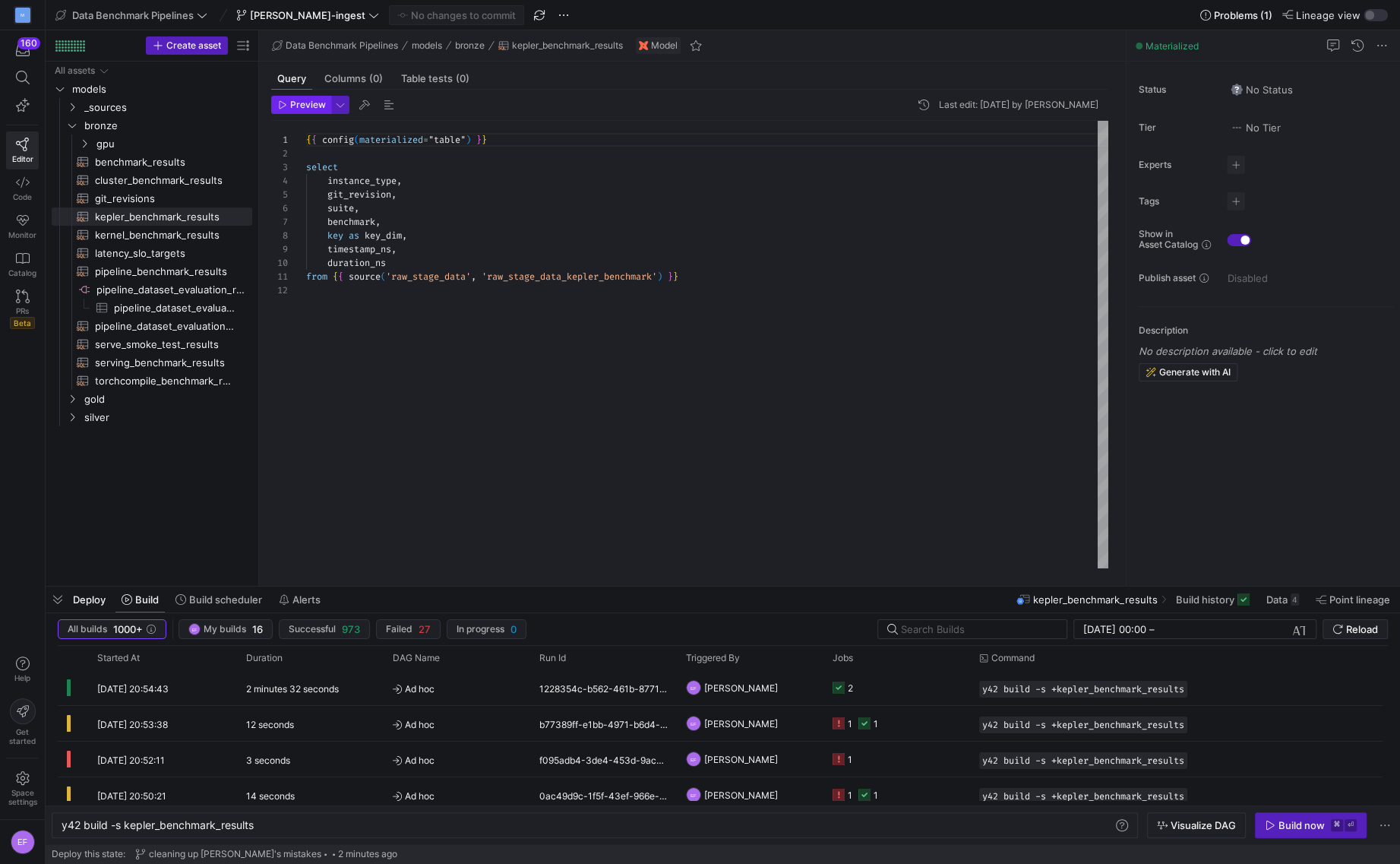
click at [317, 107] on span "Preview" at bounding box center [308, 104] width 36 height 11
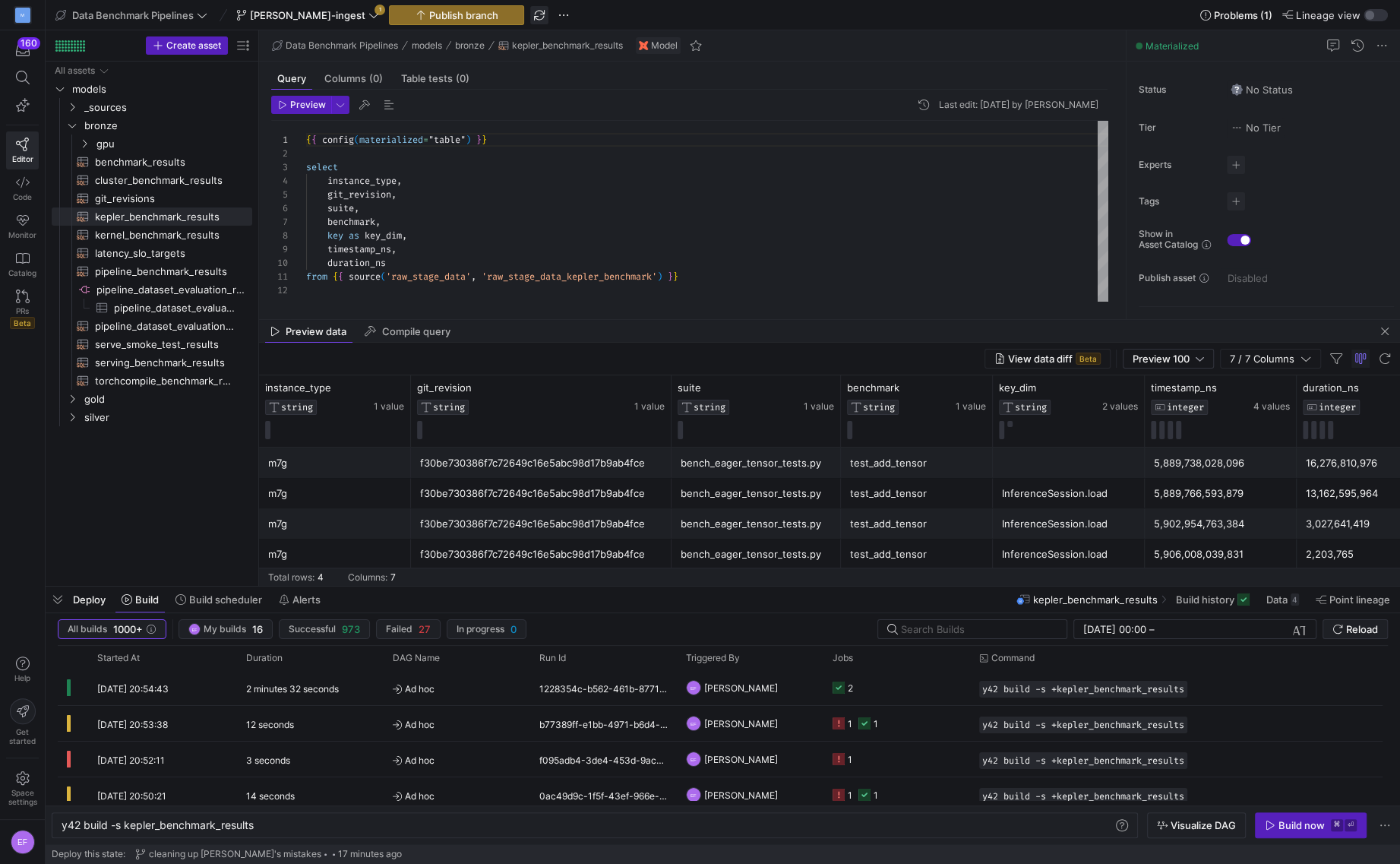
click at [531, 13] on span "button" at bounding box center [540, 15] width 18 height 18
click at [353, 20] on span "[PERSON_NAME]-ingest" at bounding box center [308, 15] width 143 height 12
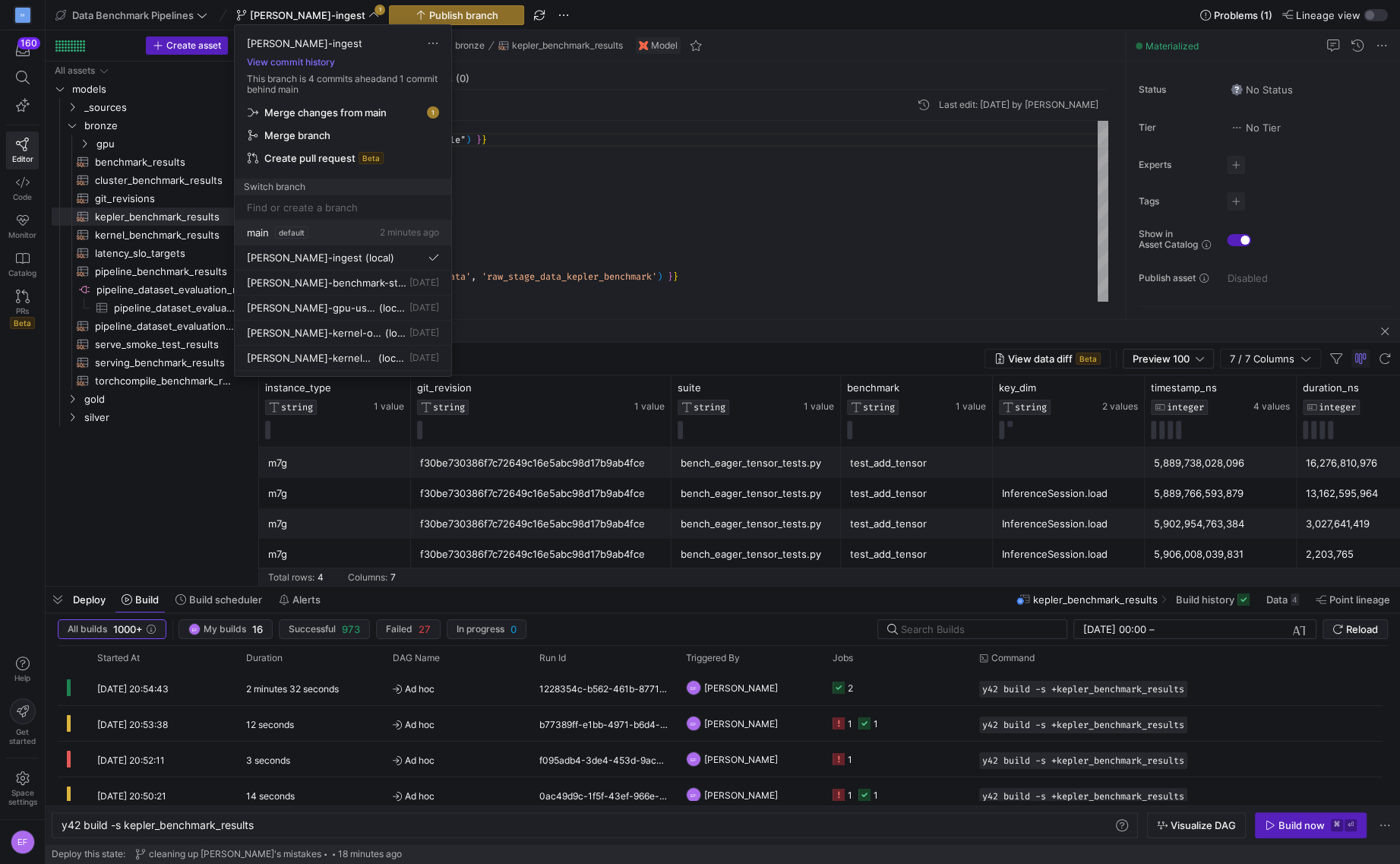
click at [274, 237] on div "main default" at bounding box center [278, 232] width 62 height 12
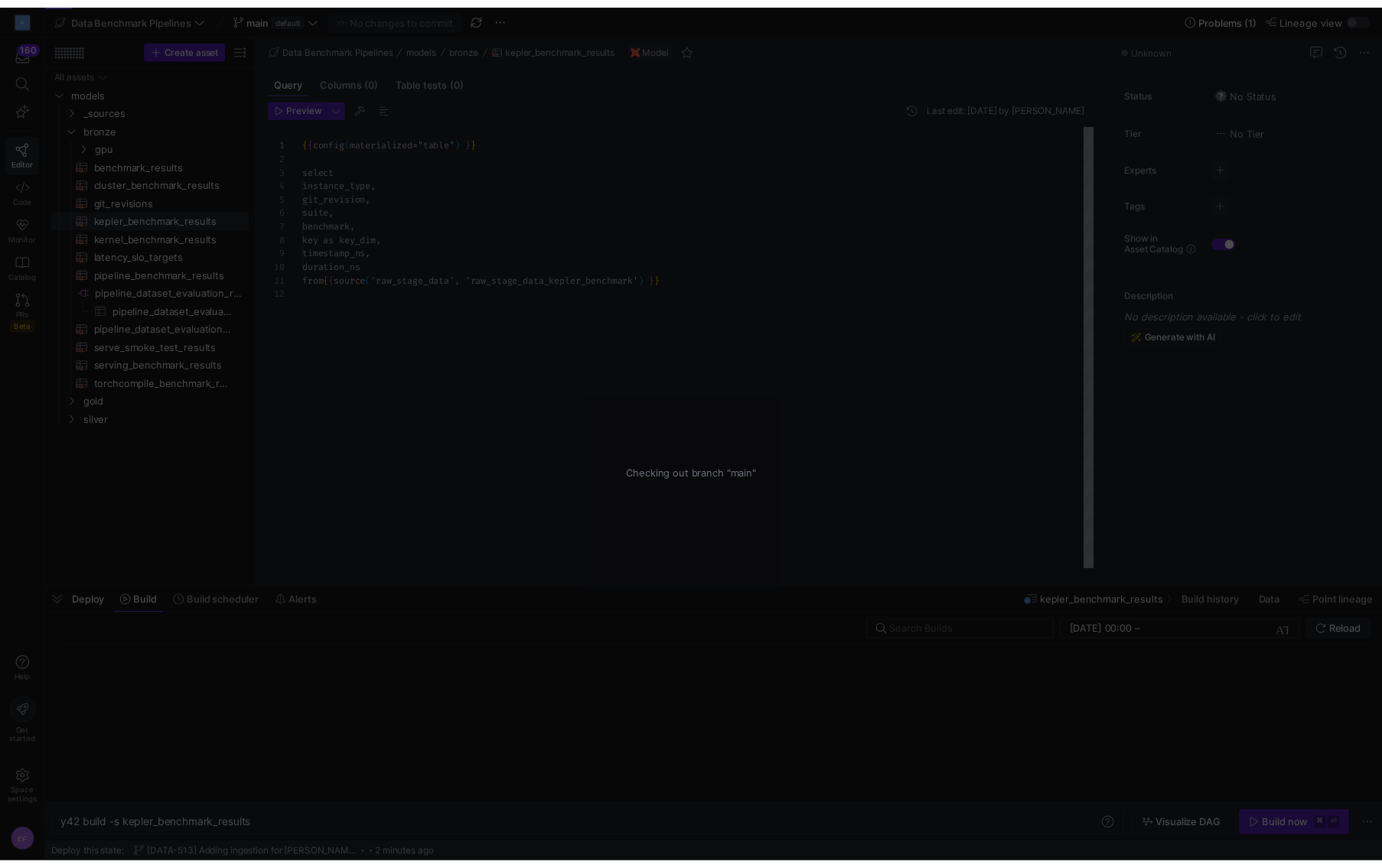
scroll to position [137, 0]
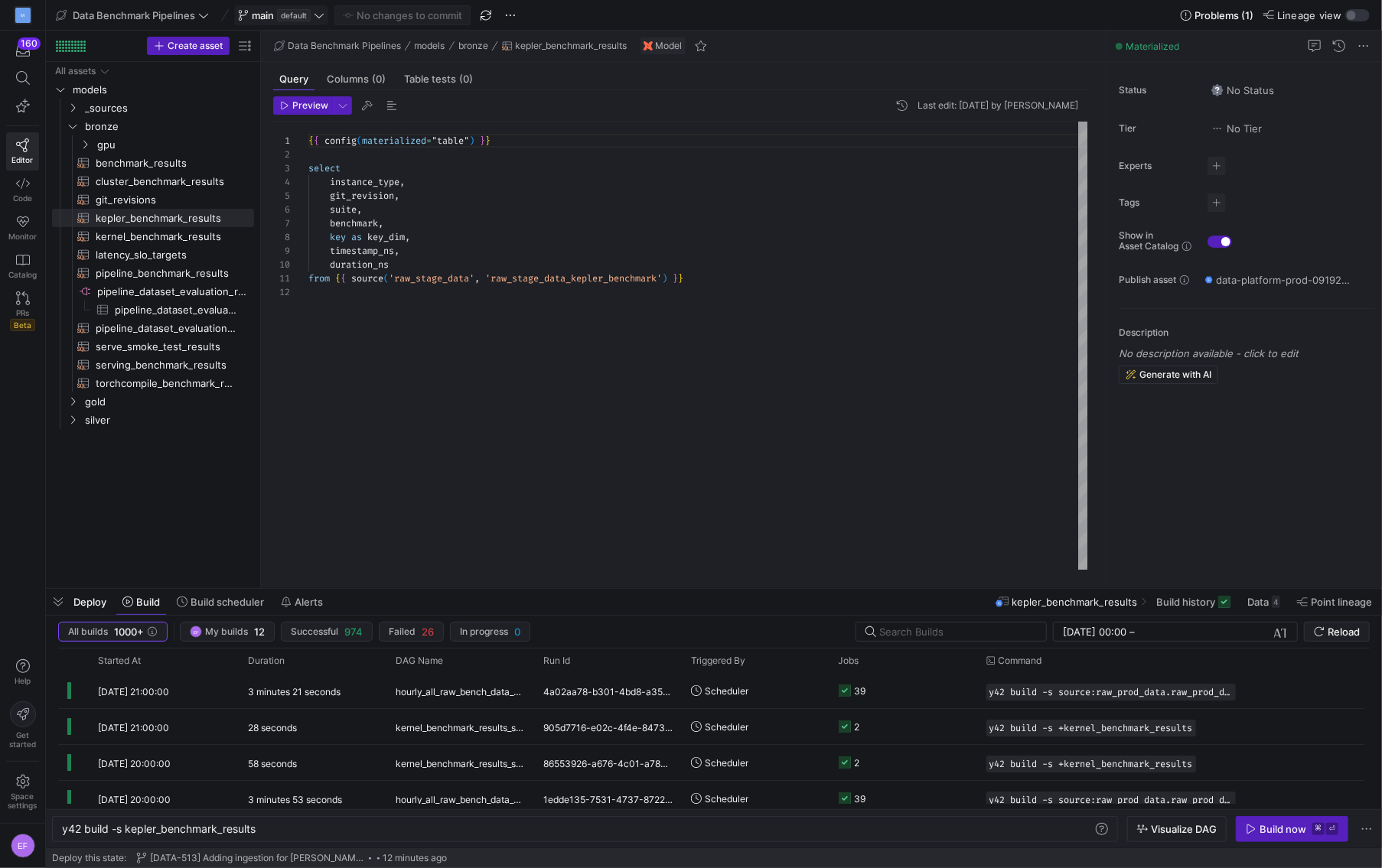
click at [321, 17] on icon at bounding box center [318, 16] width 9 height 5
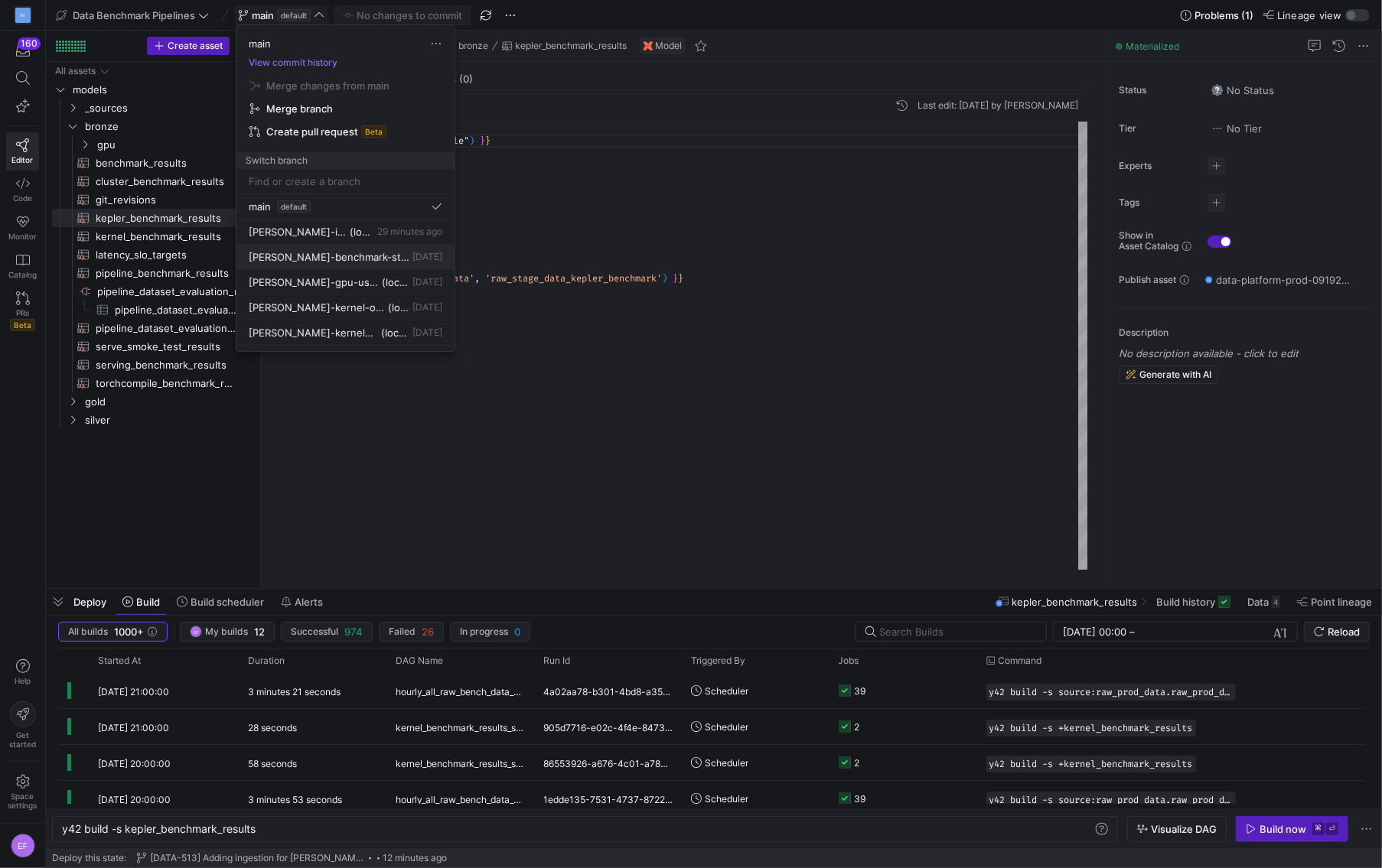
click at [348, 251] on span "[PERSON_NAME]-benchmark-status-timeline" at bounding box center [329, 257] width 160 height 12
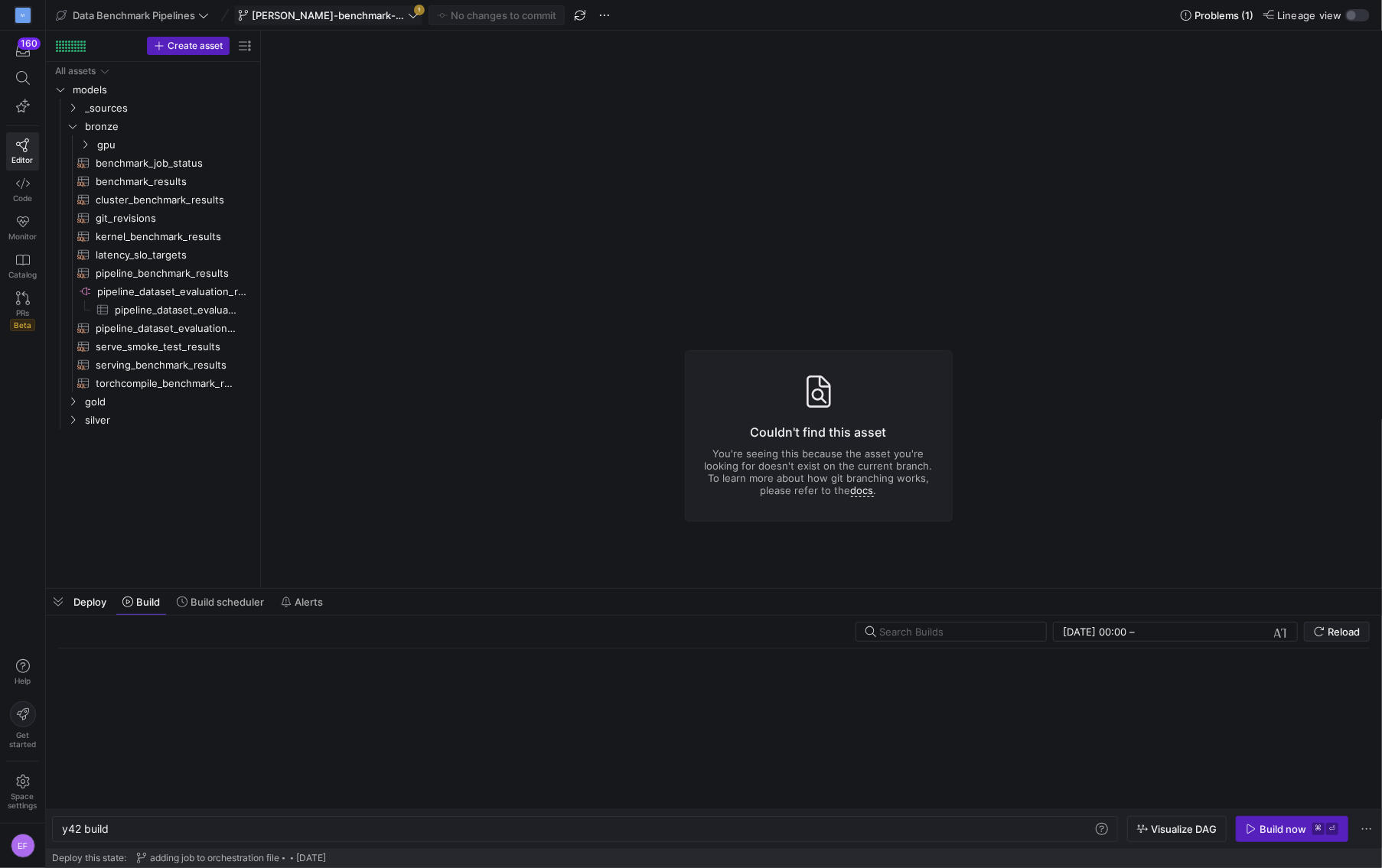
click at [413, 18] on icon at bounding box center [412, 15] width 11 height 11
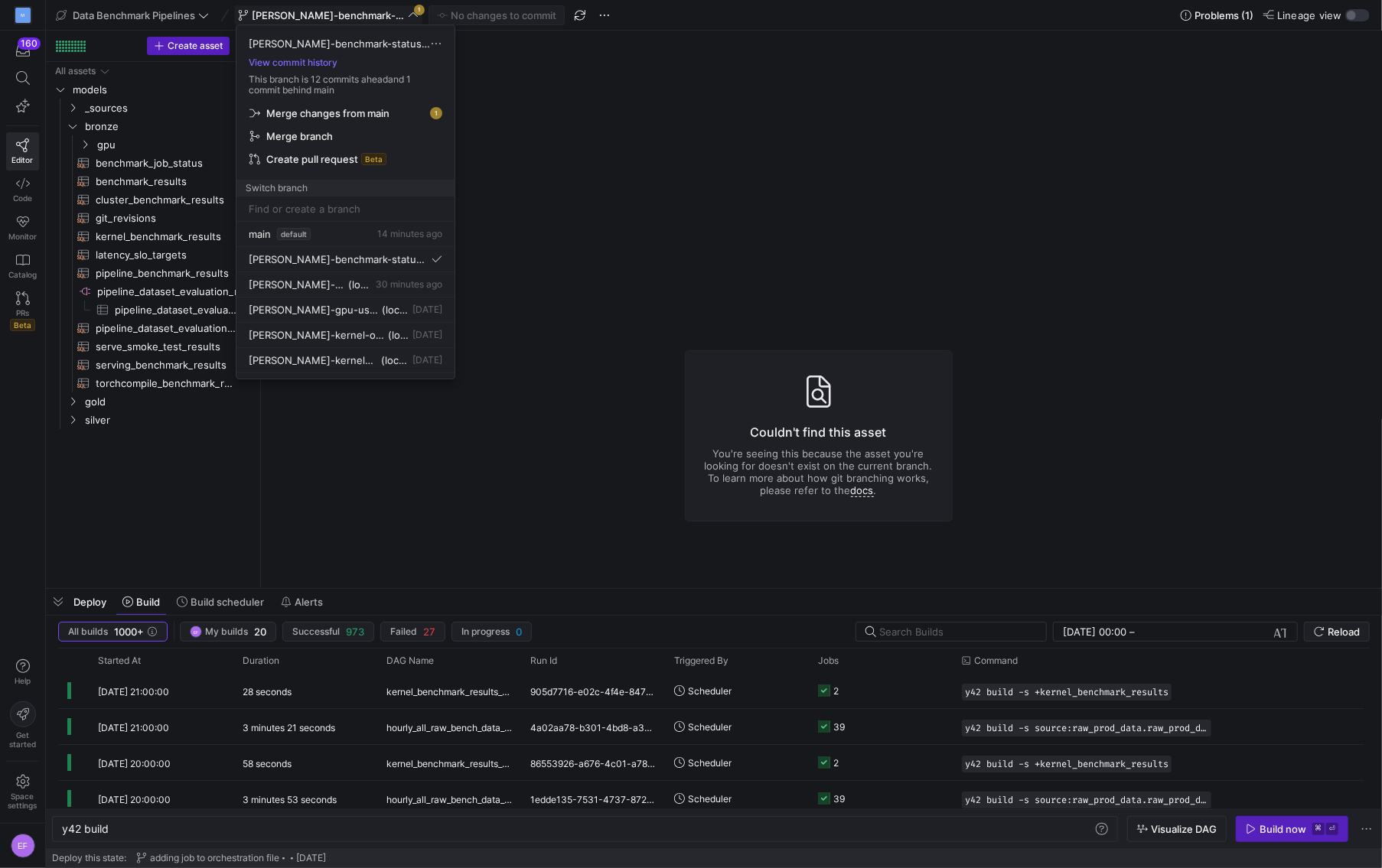
click at [385, 109] on span "Merge changes from main" at bounding box center [327, 113] width 124 height 12
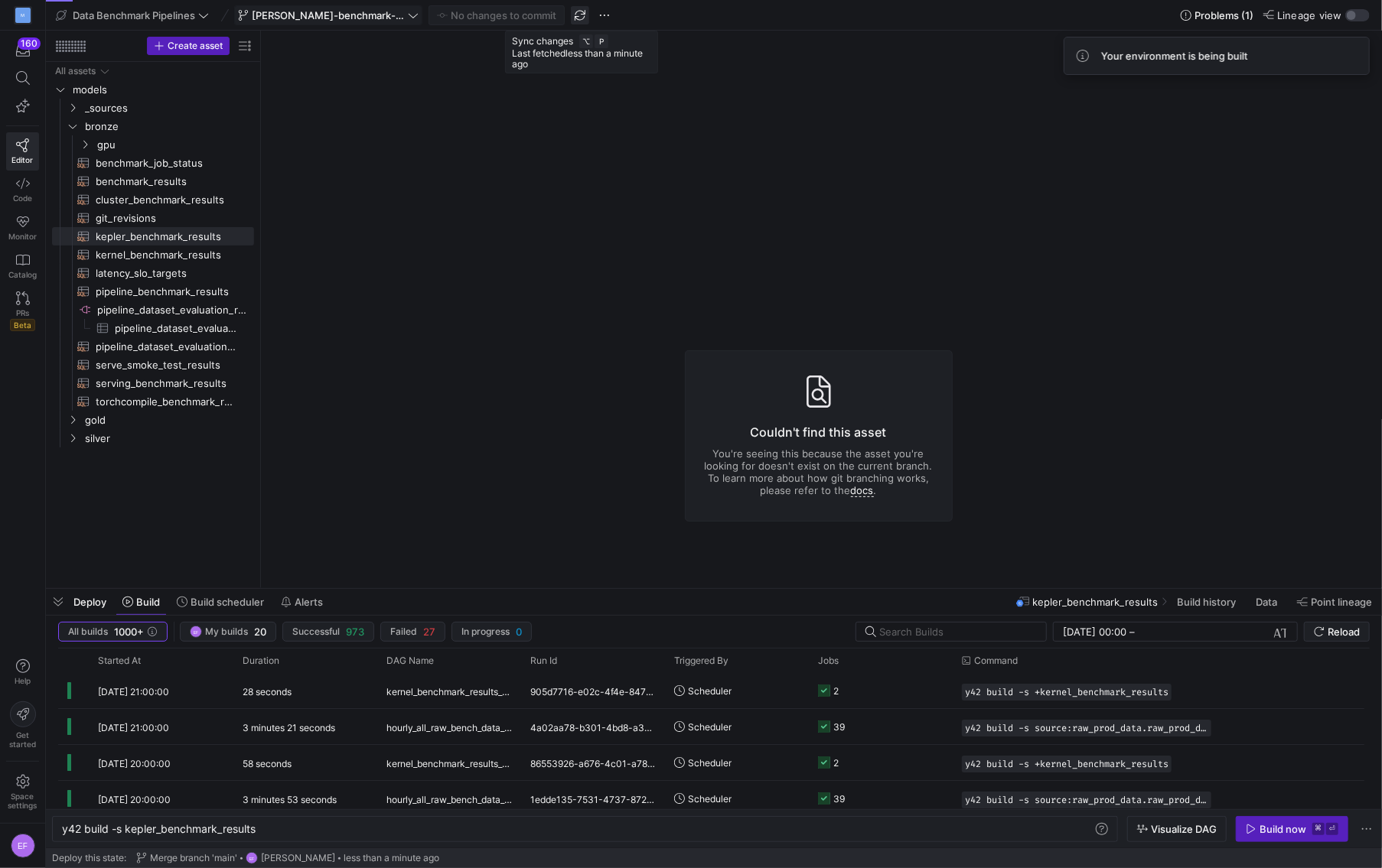
click at [581, 18] on span "button" at bounding box center [580, 15] width 18 height 18
click at [144, 166] on span "benchmark_job_status​​​​​​​​​​" at bounding box center [166, 164] width 141 height 18
type textarea "y42 build -s benchmark_job_status"
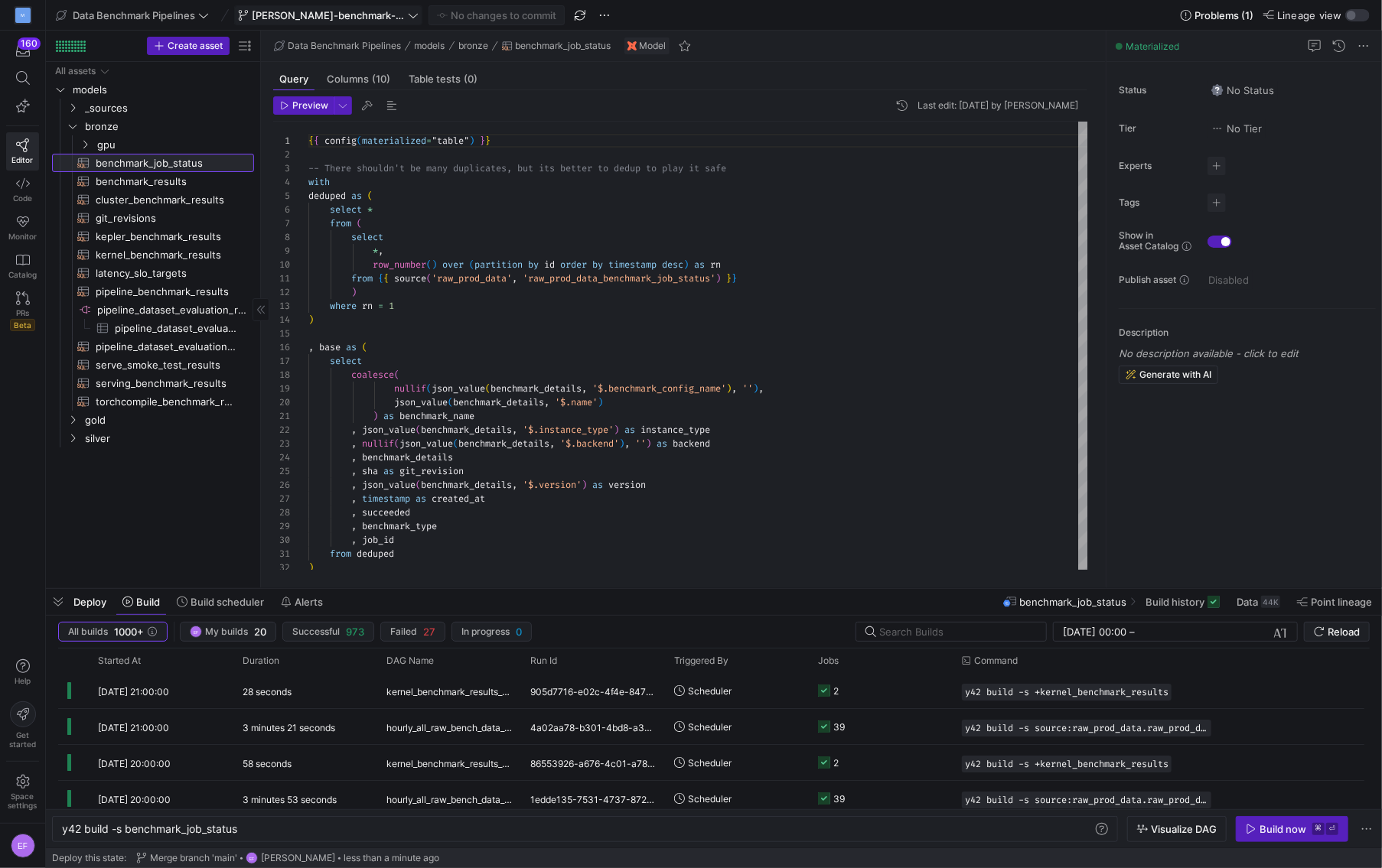
scroll to position [137, 0]
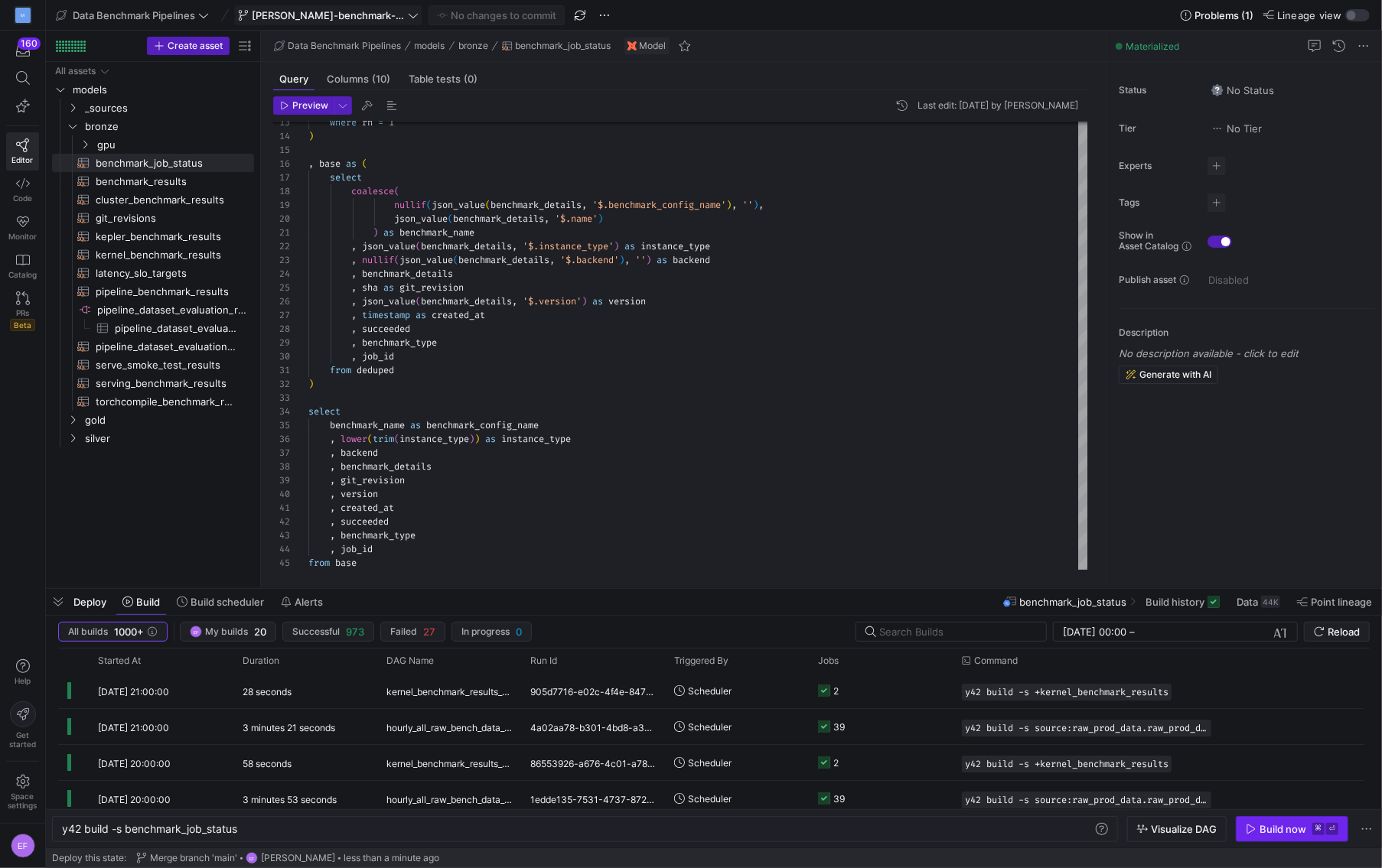
click at [1275, 818] on span "button" at bounding box center [1292, 830] width 111 height 25
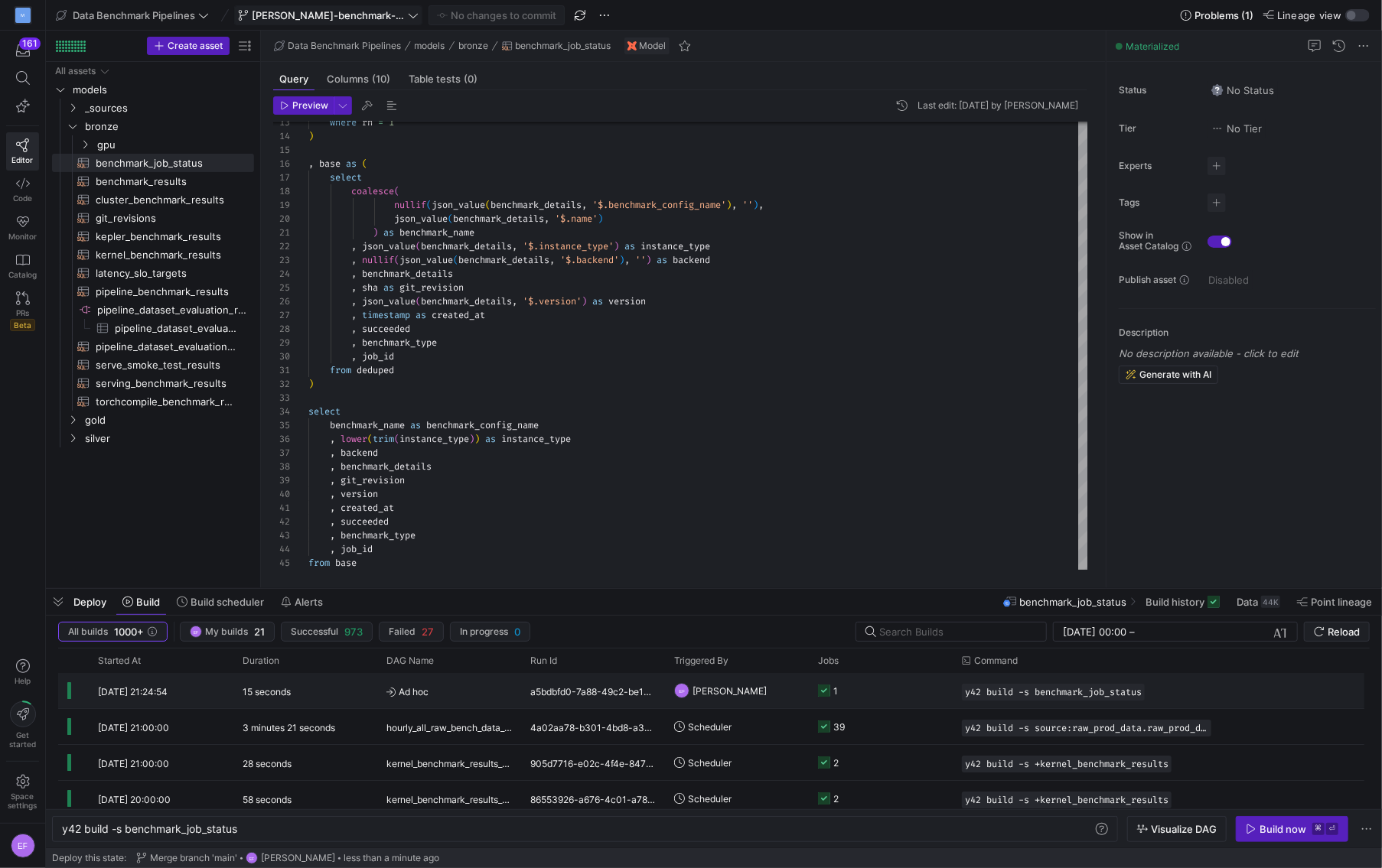
click at [895, 698] on y42-job-status-cell-renderer "1" at bounding box center [880, 690] width 125 height 34
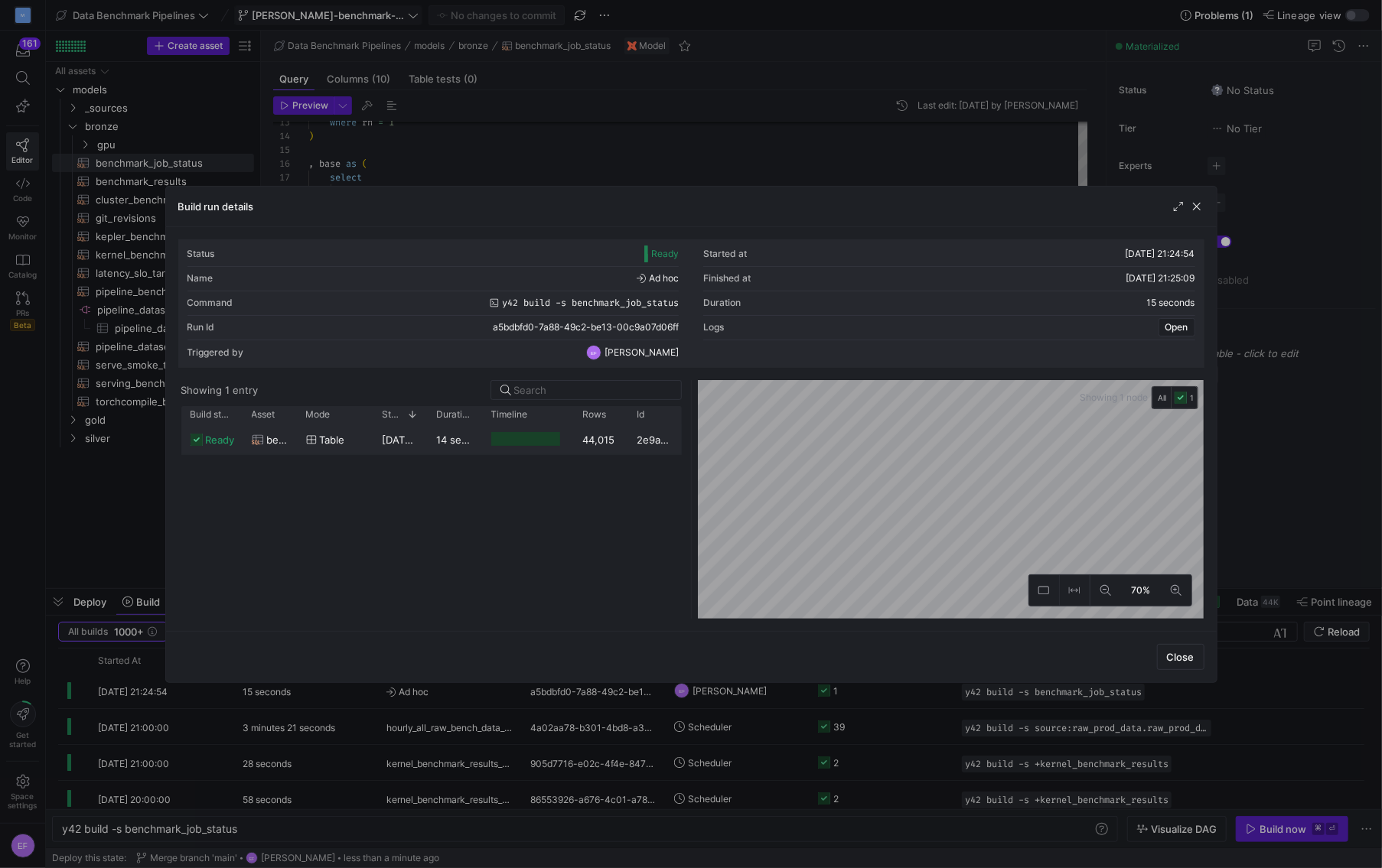
click at [482, 440] on div at bounding box center [528, 439] width 92 height 29
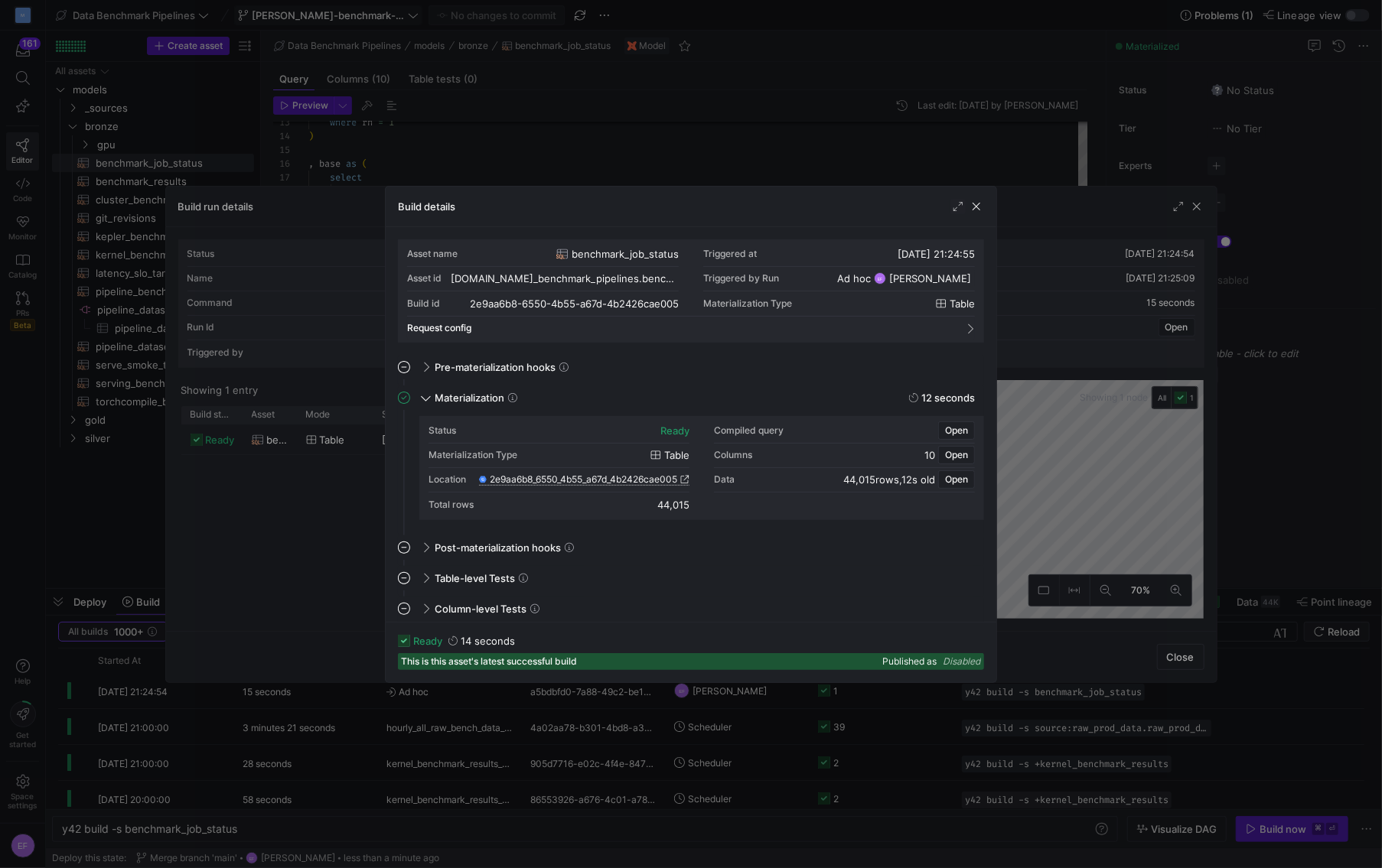
click at [680, 477] on icon at bounding box center [684, 479] width 9 height 9
click at [979, 202] on span "button" at bounding box center [976, 206] width 16 height 16
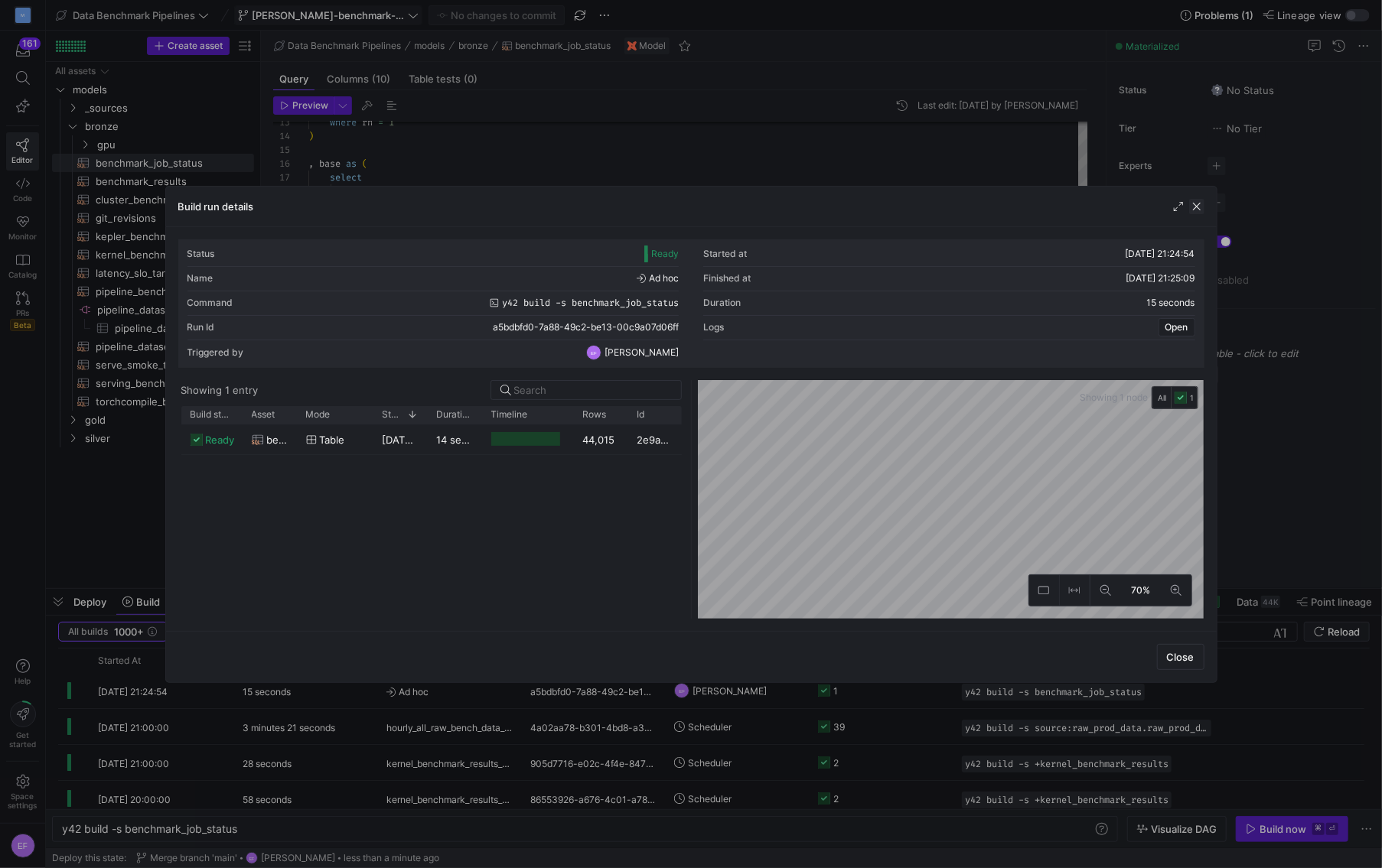
click at [1198, 204] on span "button" at bounding box center [1196, 206] width 16 height 16
